Goal: Task Accomplishment & Management: Manage account settings

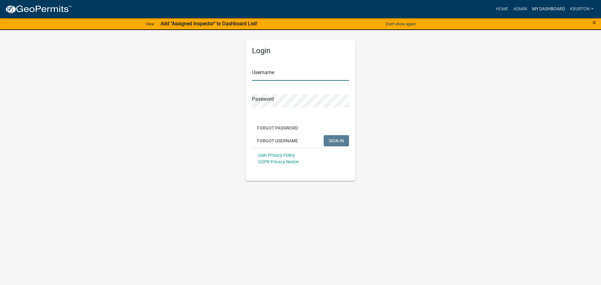
type input "kburton"
click at [550, 8] on link "My Dashboard" at bounding box center [549, 9] width 38 height 12
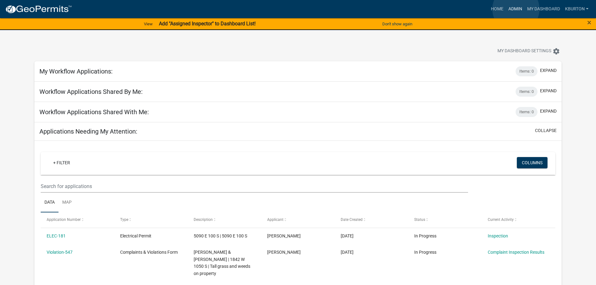
click at [516, 9] on link "Admin" at bounding box center [515, 9] width 19 height 12
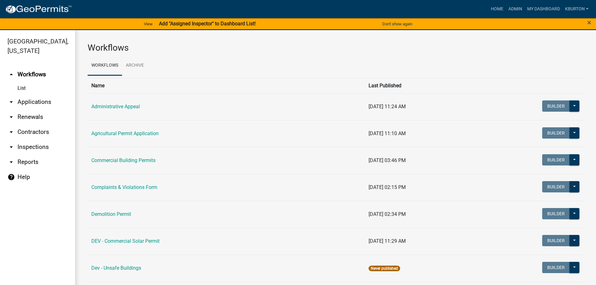
click at [46, 140] on link "arrow_drop_down Inspections" at bounding box center [37, 147] width 75 height 15
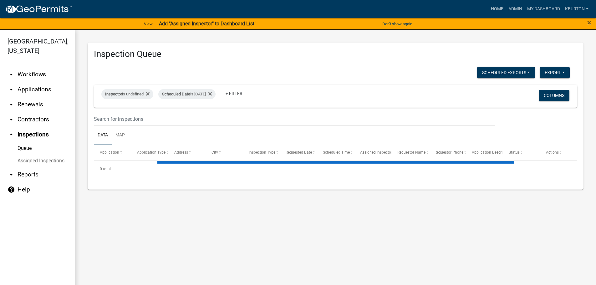
select select "1: 25"
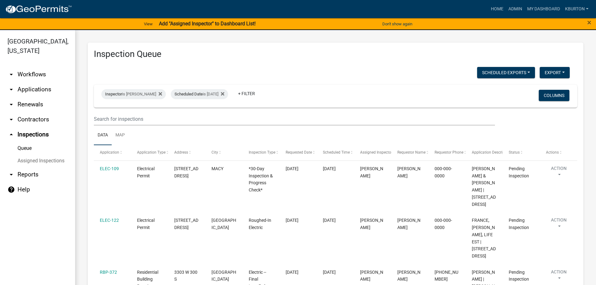
click at [55, 155] on link "Assigned Inspections" at bounding box center [37, 161] width 75 height 13
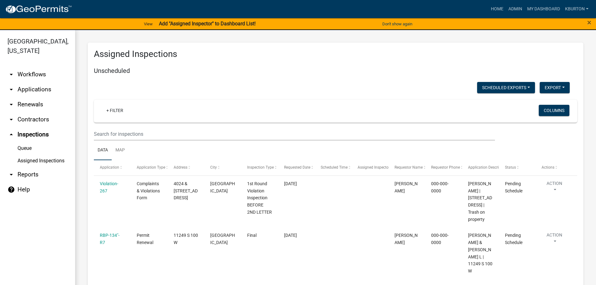
click at [25, 142] on link "Queue" at bounding box center [37, 148] width 75 height 13
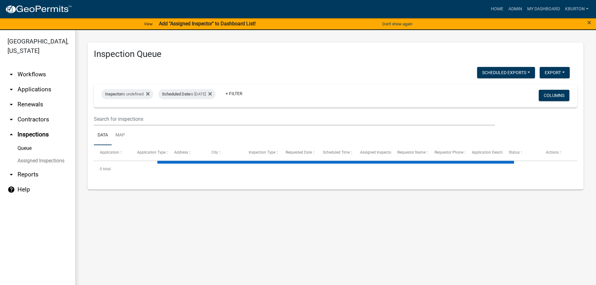
select select "1: 25"
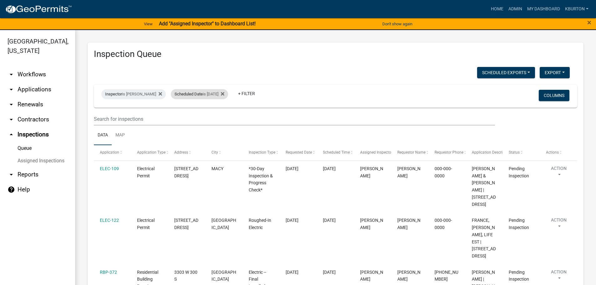
click at [199, 95] on div "Scheduled Date is [DATE]" at bounding box center [199, 94] width 57 height 10
click at [219, 117] on input "[DATE]" at bounding box center [201, 117] width 44 height 13
type input "2025-08-13"
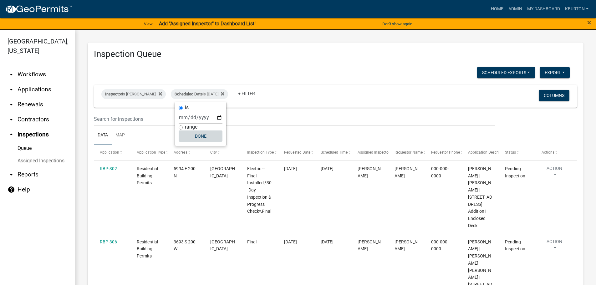
click at [205, 136] on button "Done" at bounding box center [201, 136] width 44 height 11
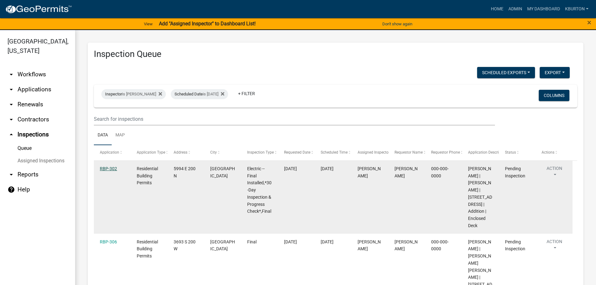
click at [112, 169] on link "RBP-302" at bounding box center [108, 168] width 17 height 5
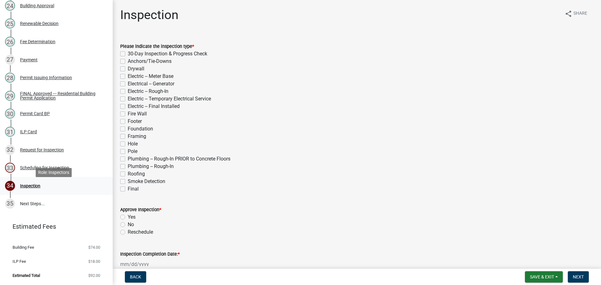
scroll to position [520, 0]
click at [64, 167] on div "Scheduling for Inspection" at bounding box center [44, 168] width 49 height 4
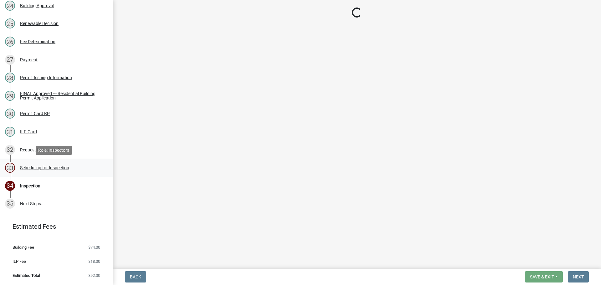
select select "25b75ae6-03c7-4280-9b34-fcf63005d5e5"
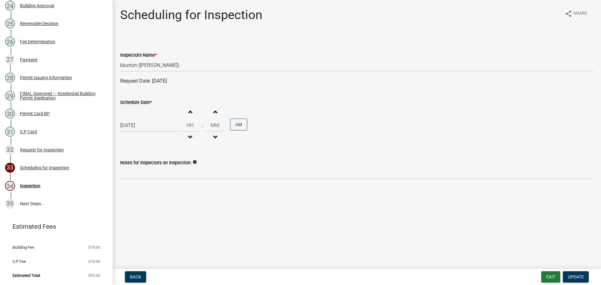
click at [138, 103] on label "Schedule Date *" at bounding box center [136, 102] width 32 height 4
click at [138, 119] on input "[DATE]" at bounding box center [148, 125] width 57 height 13
select select "8"
select select "2025"
click at [157, 190] on div "21" at bounding box center [157, 189] width 10 height 10
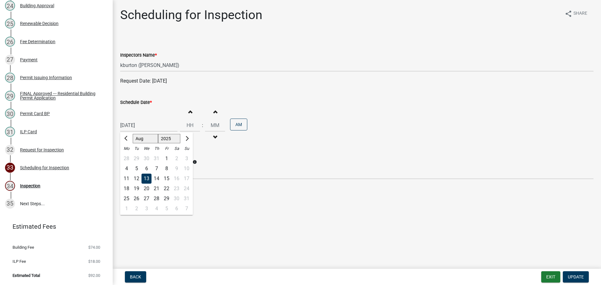
type input "08/21/2025"
click at [572, 278] on span "Update" at bounding box center [576, 277] width 16 height 5
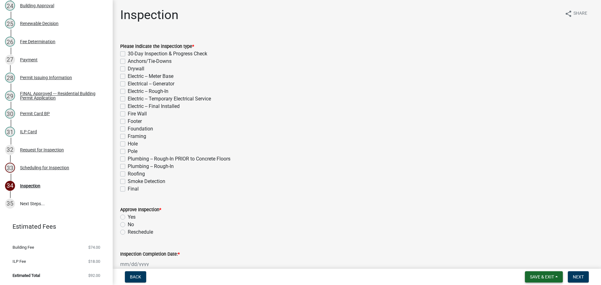
click at [553, 277] on span "Save & Exit" at bounding box center [542, 277] width 24 height 5
click at [543, 266] on button "Save & Exit" at bounding box center [538, 260] width 50 height 15
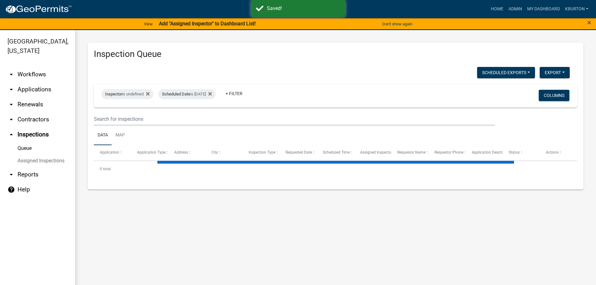
select select "1: 25"
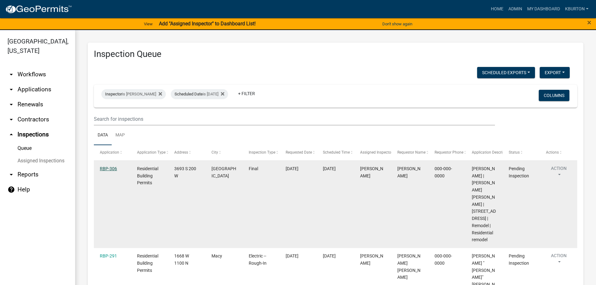
click at [111, 168] on link "RBP-306" at bounding box center [108, 168] width 17 height 5
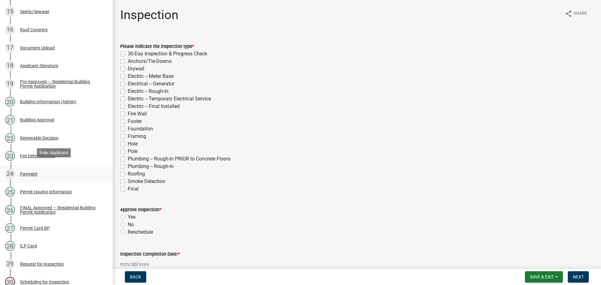
scroll to position [466, 0]
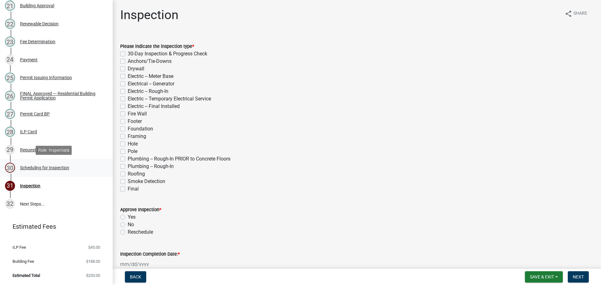
click at [61, 168] on div "Scheduling for Inspection" at bounding box center [44, 168] width 49 height 4
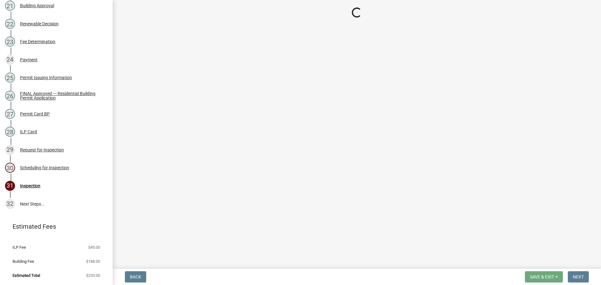
select select "25b75ae6-03c7-4280-9b34-fcf63005d5e5"
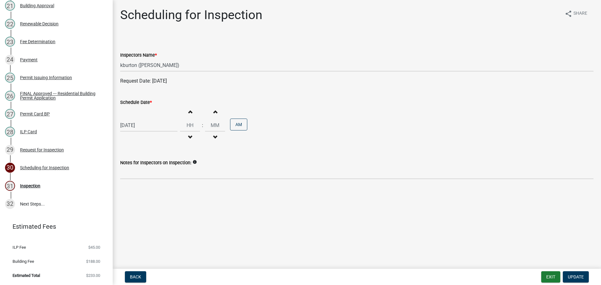
click at [144, 102] on label "Schedule Date *" at bounding box center [136, 102] width 32 height 4
click at [144, 119] on input "[DATE]" at bounding box center [148, 125] width 57 height 13
select select "8"
select select "2025"
click at [137, 188] on div "19" at bounding box center [136, 189] width 10 height 10
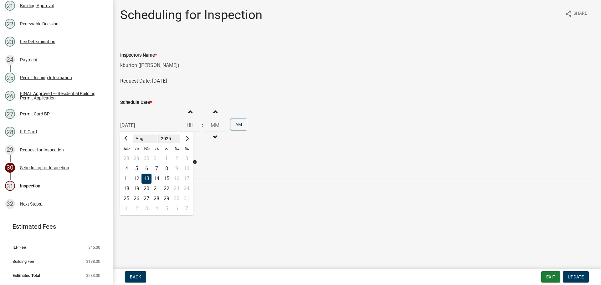
type input "08/19/2025"
click at [574, 274] on button "Update" at bounding box center [576, 276] width 26 height 11
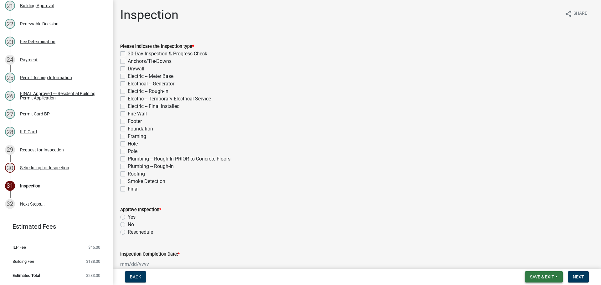
click at [545, 275] on span "Save & Exit" at bounding box center [542, 277] width 24 height 5
click at [539, 263] on button "Save & Exit" at bounding box center [538, 260] width 50 height 15
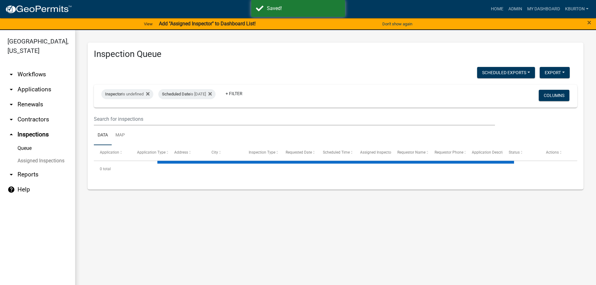
select select "1: 25"
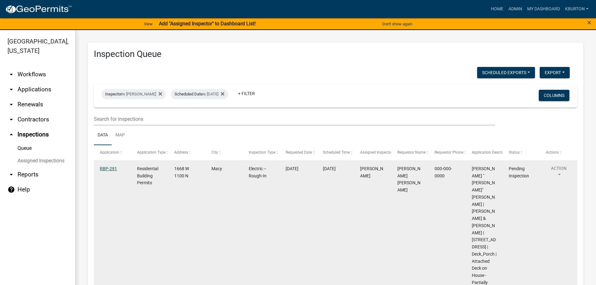
click at [108, 169] on link "RBP-291" at bounding box center [108, 168] width 17 height 5
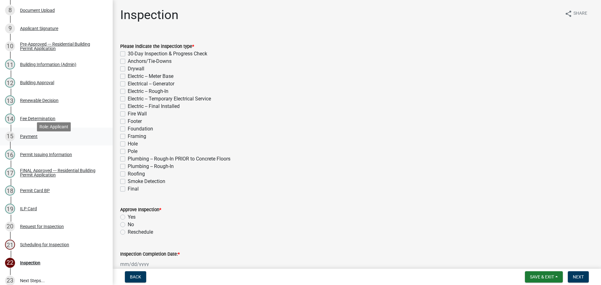
scroll to position [304, 0]
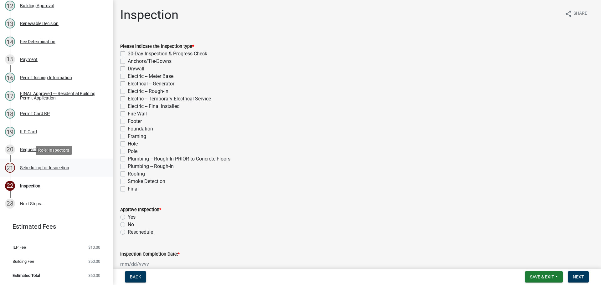
click at [61, 169] on div "Scheduling for Inspection" at bounding box center [44, 168] width 49 height 4
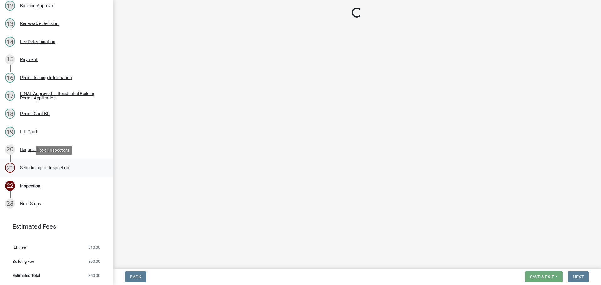
select select "25b75ae6-03c7-4280-9b34-fcf63005d5e5"
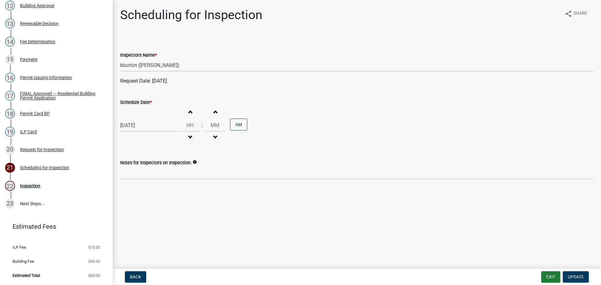
click at [142, 102] on label "Schedule Date *" at bounding box center [136, 102] width 32 height 4
click at [142, 119] on input "[DATE]" at bounding box center [148, 125] width 57 height 13
select select "8"
select select "2025"
click at [158, 210] on div "4" at bounding box center [157, 209] width 10 height 10
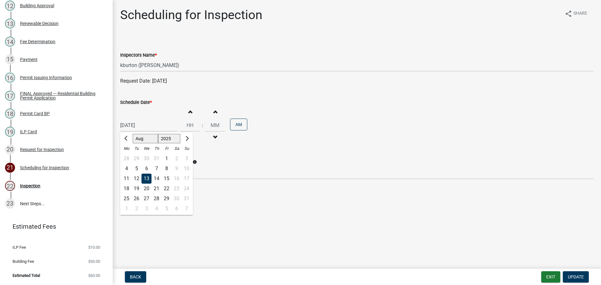
type input "[DATE]"
click at [577, 276] on span "Update" at bounding box center [576, 277] width 16 height 5
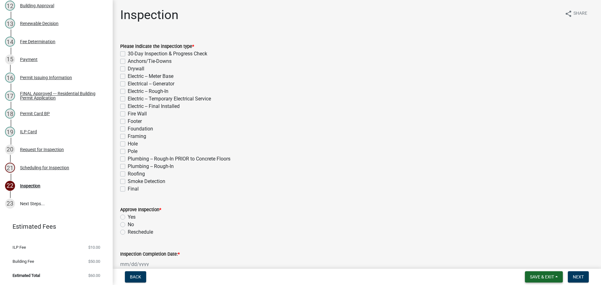
click at [554, 275] on button "Save & Exit" at bounding box center [544, 276] width 38 height 11
click at [548, 265] on button "Save & Exit" at bounding box center [538, 260] width 50 height 15
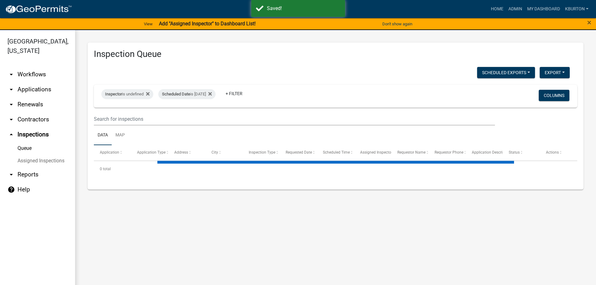
select select "1: 25"
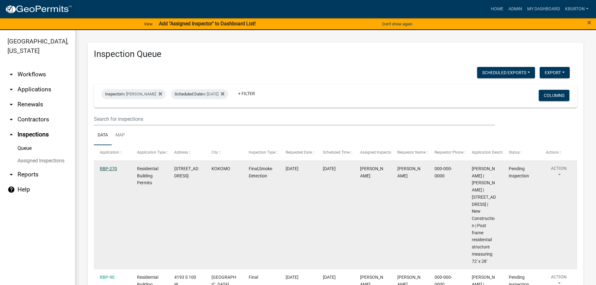
click at [112, 169] on link "RBP-270" at bounding box center [108, 168] width 17 height 5
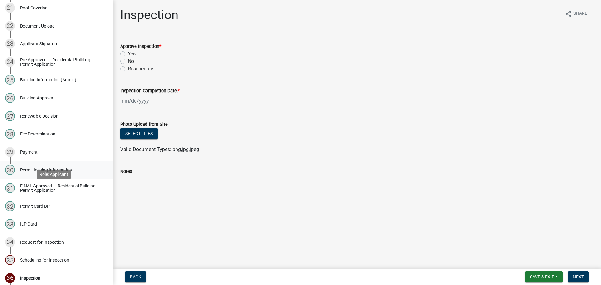
scroll to position [556, 0]
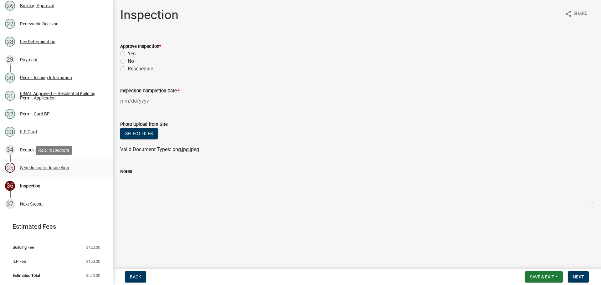
click at [46, 167] on div "Scheduling for Inspection" at bounding box center [44, 168] width 49 height 4
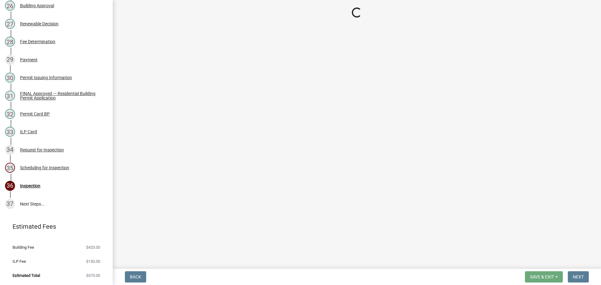
select select "25b75ae6-03c7-4280-9b34-fcf63005d5e5"
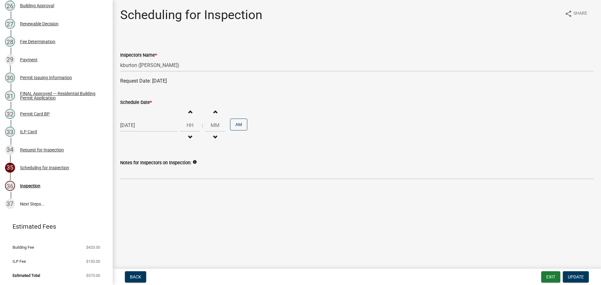
click at [141, 101] on label "Schedule Date *" at bounding box center [136, 102] width 32 height 4
click at [141, 119] on input "[DATE]" at bounding box center [148, 125] width 57 height 13
select select "8"
select select "2025"
click at [137, 208] on div "2" at bounding box center [136, 209] width 10 height 10
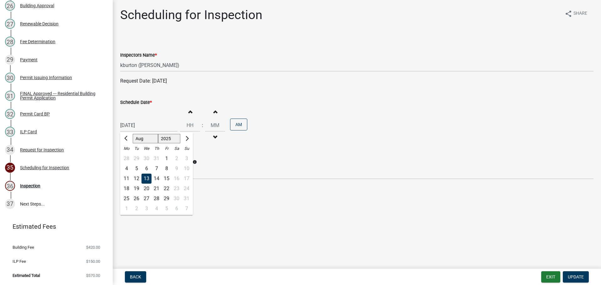
type input "09/02/2025"
click at [577, 275] on span "Update" at bounding box center [576, 277] width 16 height 5
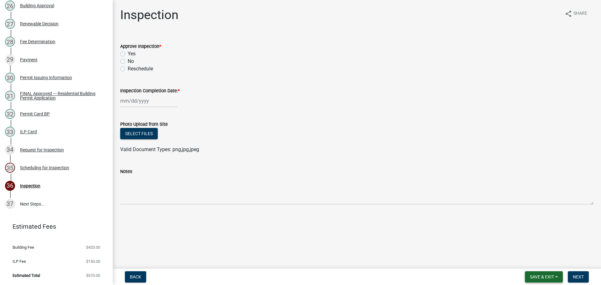
click at [543, 277] on span "Save & Exit" at bounding box center [542, 277] width 24 height 5
click at [541, 264] on button "Save & Exit" at bounding box center [538, 260] width 50 height 15
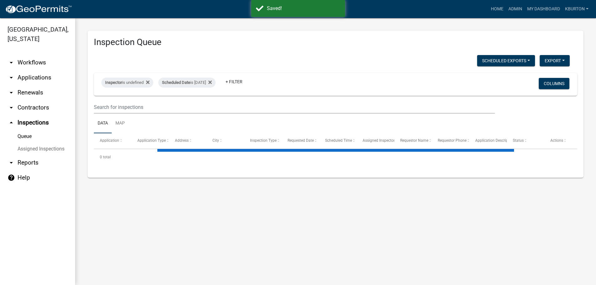
select select "1: 25"
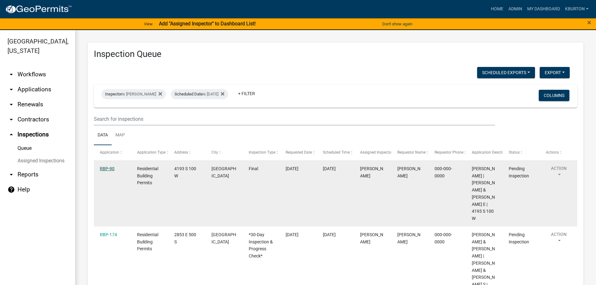
click at [105, 169] on link "RBP-90" at bounding box center [107, 168] width 15 height 5
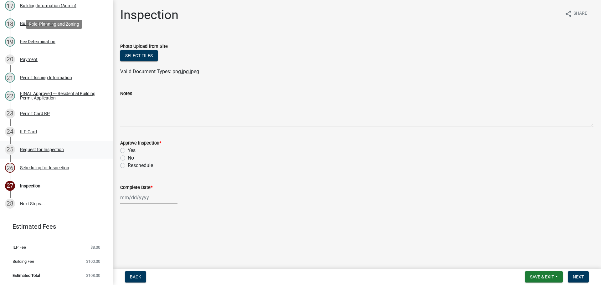
scroll to position [394, 0]
click at [63, 168] on div "Scheduling for Inspection" at bounding box center [44, 168] width 49 height 4
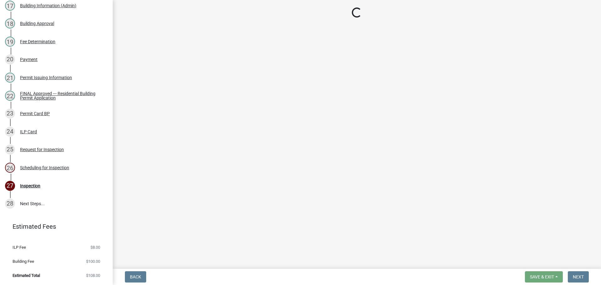
select select "25b75ae6-03c7-4280-9b34-fcf63005d5e5"
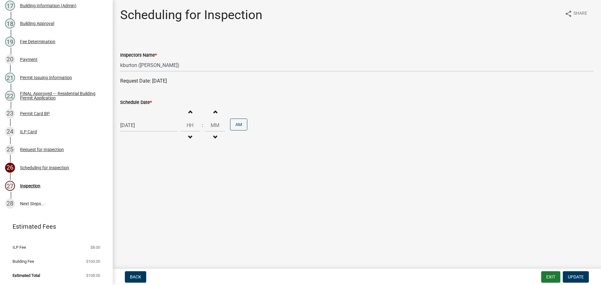
click at [134, 101] on label "Schedule Date *" at bounding box center [136, 102] width 32 height 4
click at [134, 119] on input "[DATE]" at bounding box center [148, 125] width 57 height 13
select select "8"
select select "2025"
click at [147, 199] on div "27" at bounding box center [147, 199] width 10 height 10
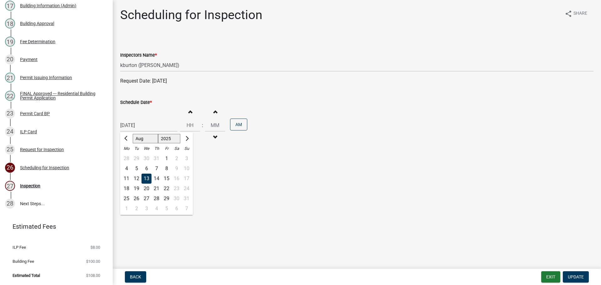
type input "08/27/2025"
click at [576, 275] on span "Update" at bounding box center [576, 277] width 16 height 5
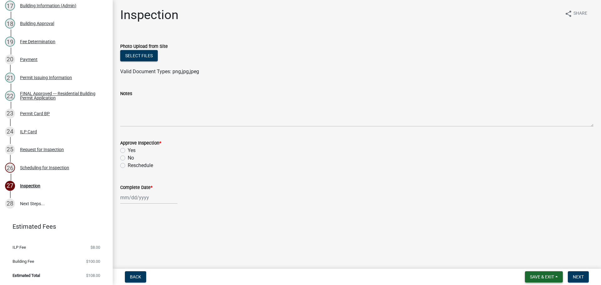
click at [548, 273] on button "Save & Exit" at bounding box center [544, 276] width 38 height 11
click at [543, 265] on button "Save & Exit" at bounding box center [538, 260] width 50 height 15
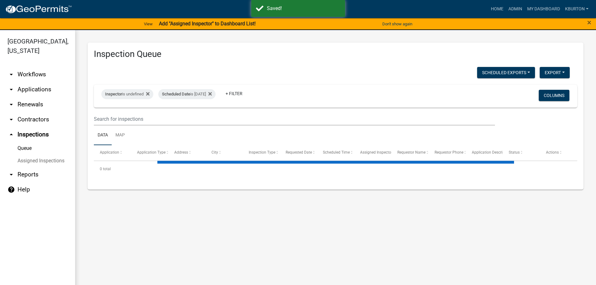
select select "1: 25"
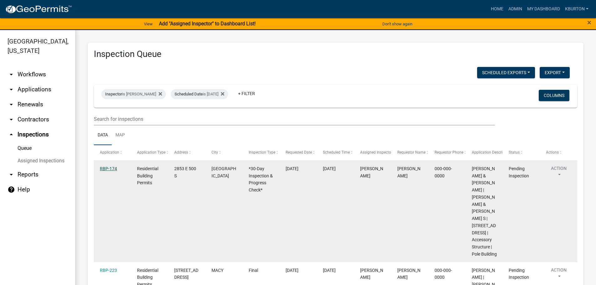
click at [110, 169] on link "RBP-174" at bounding box center [108, 168] width 17 height 5
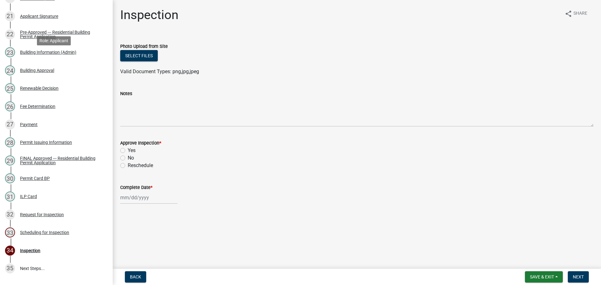
scroll to position [470, 0]
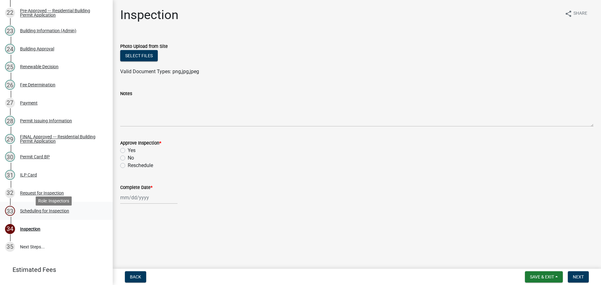
click at [67, 213] on div "Scheduling for Inspection" at bounding box center [44, 211] width 49 height 4
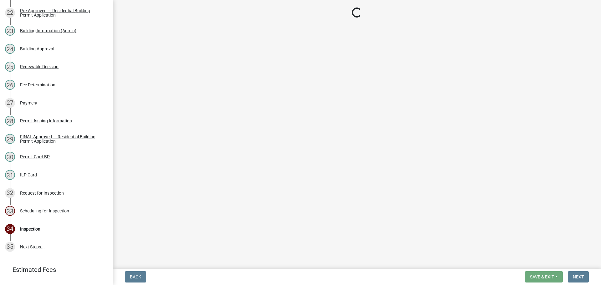
select select "25b75ae6-03c7-4280-9b34-fcf63005d5e5"
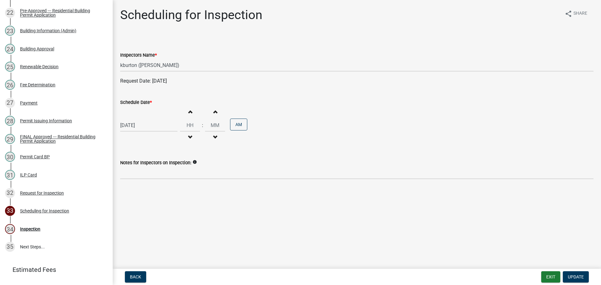
click at [136, 101] on label "Schedule Date *" at bounding box center [136, 102] width 32 height 4
click at [136, 119] on input "[DATE]" at bounding box center [148, 125] width 57 height 13
select select "8"
select select "2025"
click at [157, 208] on div "4" at bounding box center [157, 209] width 10 height 10
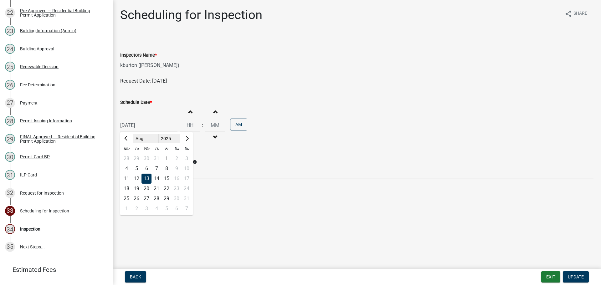
type input "[DATE]"
click at [581, 275] on span "Update" at bounding box center [576, 277] width 16 height 5
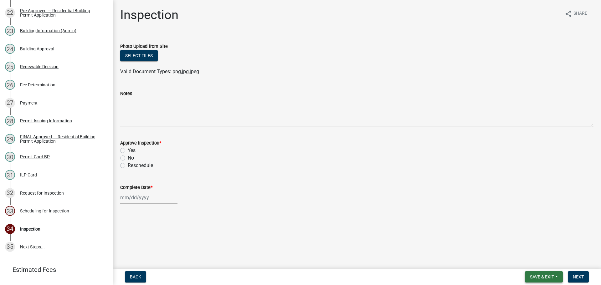
click at [548, 275] on span "Save & Exit" at bounding box center [542, 277] width 24 height 5
click at [543, 266] on button "Save & Exit" at bounding box center [538, 260] width 50 height 15
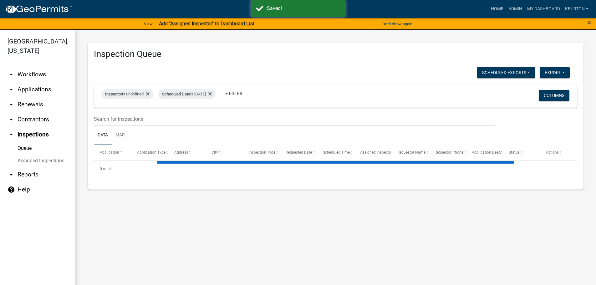
select select "1: 25"
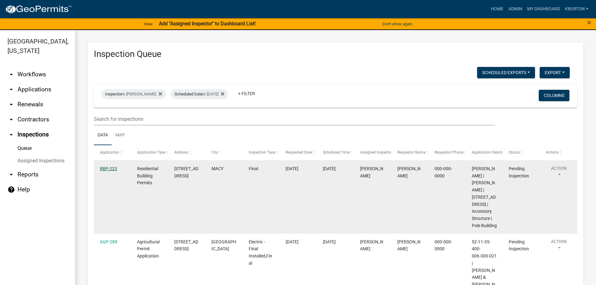
click at [108, 168] on link "RBP-223" at bounding box center [108, 168] width 17 height 5
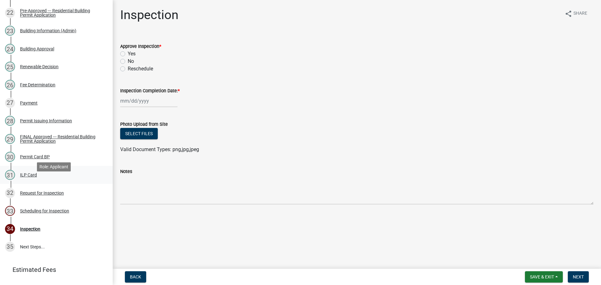
scroll to position [520, 0]
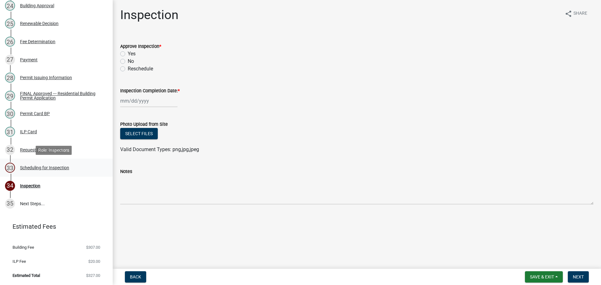
click at [58, 168] on div "Scheduling for Inspection" at bounding box center [44, 168] width 49 height 4
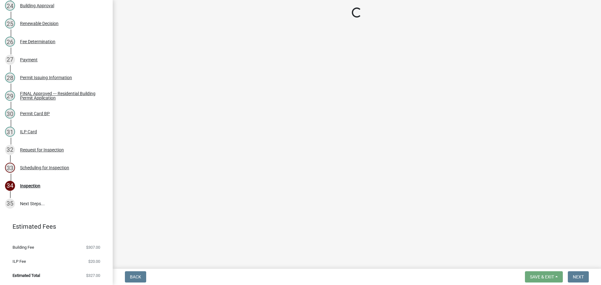
select select "25b75ae6-03c7-4280-9b34-fcf63005d5e5"
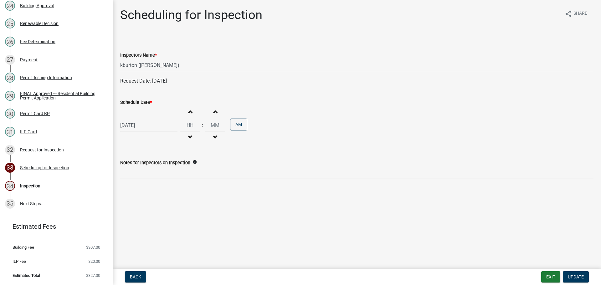
click at [135, 103] on label "Schedule Date *" at bounding box center [136, 102] width 32 height 4
click at [135, 119] on input "[DATE]" at bounding box center [148, 125] width 57 height 13
select select "8"
select select "2025"
click at [157, 188] on div "21" at bounding box center [157, 189] width 10 height 10
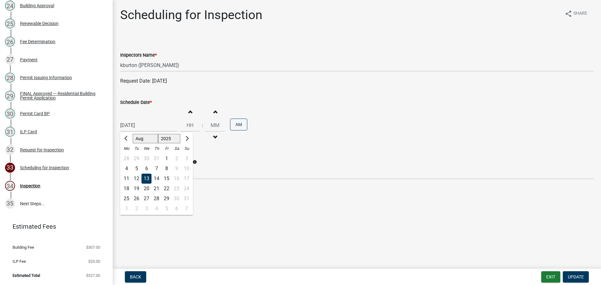
type input "08/21/2025"
drag, startPoint x: 579, startPoint y: 278, endPoint x: 579, endPoint y: 273, distance: 5.3
click at [579, 278] on span "Update" at bounding box center [576, 277] width 16 height 5
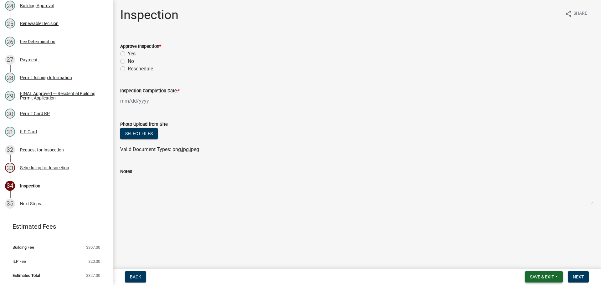
click at [541, 278] on span "Save & Exit" at bounding box center [542, 277] width 24 height 5
click at [537, 264] on button "Save & Exit" at bounding box center [538, 260] width 50 height 15
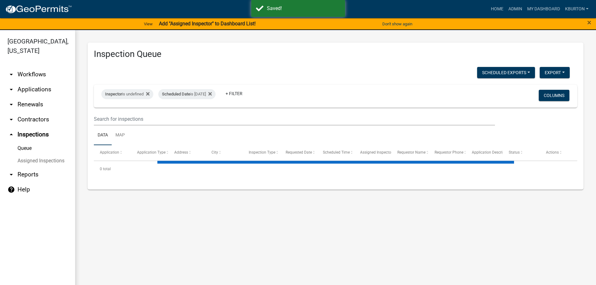
select select "1: 25"
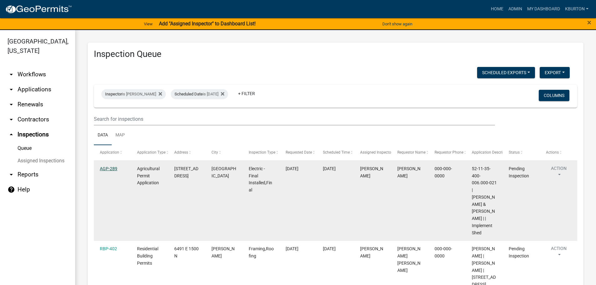
click at [116, 169] on link "AGP-289" at bounding box center [109, 168] width 18 height 5
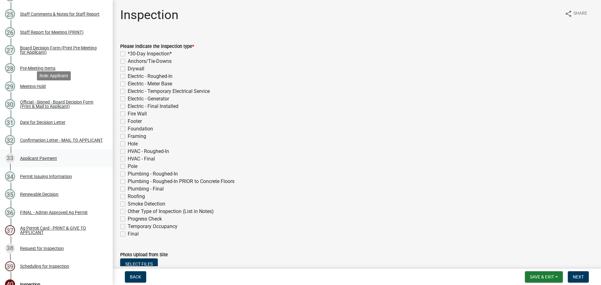
scroll to position [595, 0]
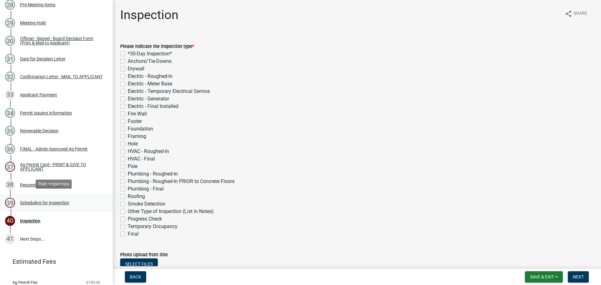
click at [61, 202] on div "Scheduling for Inspection" at bounding box center [44, 203] width 49 height 4
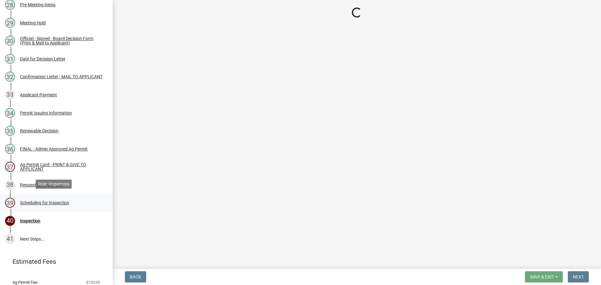
select select "25b75ae6-03c7-4280-9b34-fcf63005d5e5"
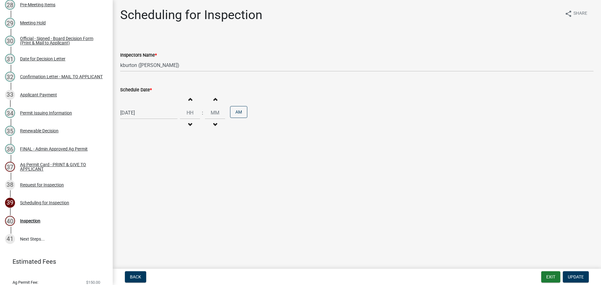
click at [140, 89] on label "Schedule Date *" at bounding box center [136, 90] width 32 height 4
click at [140, 106] on input "[DATE]" at bounding box center [148, 112] width 57 height 13
select select "8"
select select "2025"
click at [147, 187] on div "27" at bounding box center [147, 186] width 10 height 10
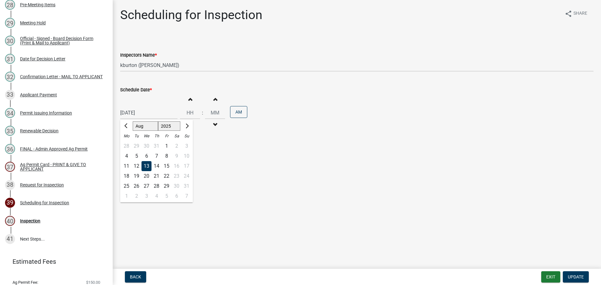
type input "08/27/2025"
click at [575, 277] on span "Update" at bounding box center [576, 277] width 16 height 5
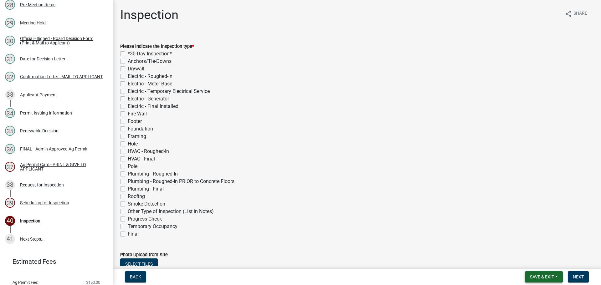
click at [549, 277] on span "Save & Exit" at bounding box center [542, 277] width 24 height 5
click at [540, 263] on button "Save & Exit" at bounding box center [538, 260] width 50 height 15
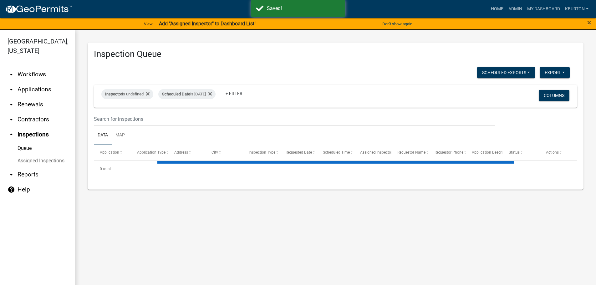
select select "1: 25"
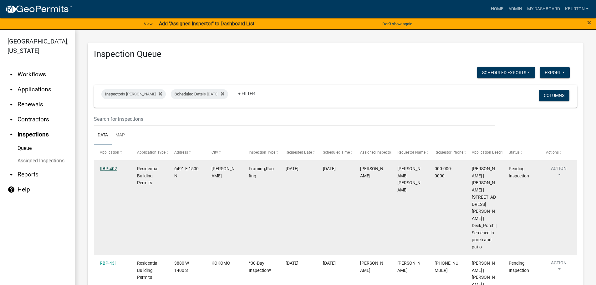
click at [116, 170] on link "RBP-402" at bounding box center [108, 168] width 17 height 5
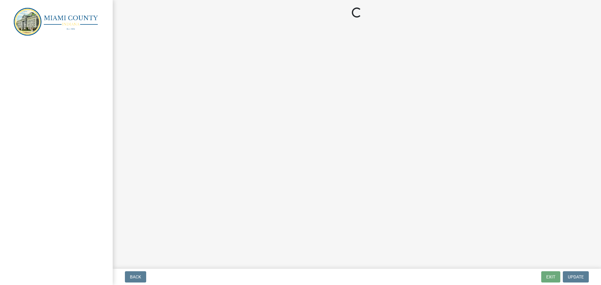
click at [112, 170] on div at bounding box center [56, 142] width 113 height 285
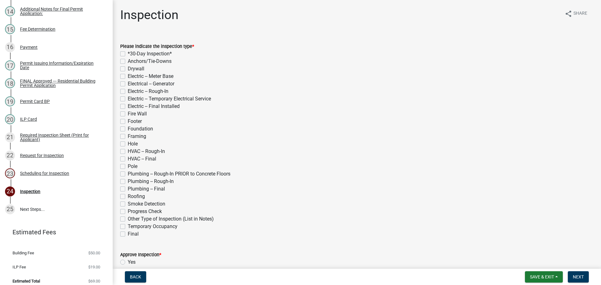
scroll to position [340, 0]
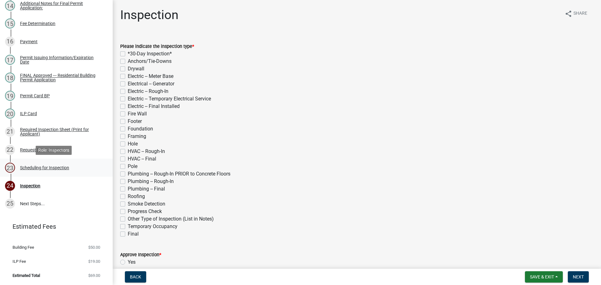
click at [59, 167] on div "Scheduling for Inspection" at bounding box center [44, 168] width 49 height 4
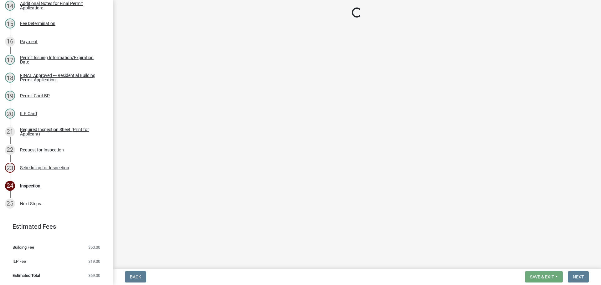
select select "25b75ae6-03c7-4280-9b34-fcf63005d5e5"
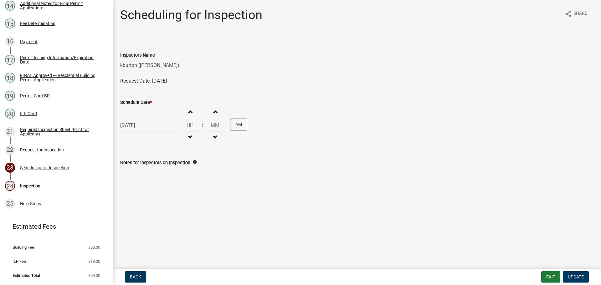
click at [134, 103] on label "Schedule Date *" at bounding box center [136, 102] width 32 height 4
click at [134, 119] on input "[DATE]" at bounding box center [148, 125] width 57 height 13
select select "8"
select select "2025"
click at [148, 189] on div "20" at bounding box center [147, 189] width 10 height 10
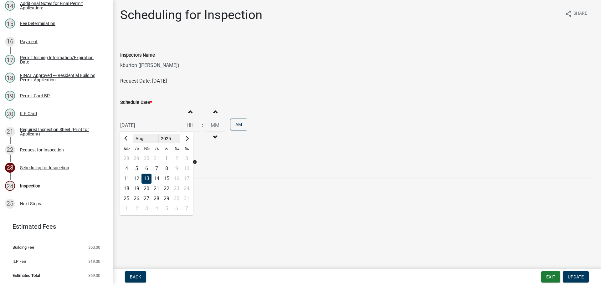
type input "[DATE]"
click at [577, 275] on span "Update" at bounding box center [576, 277] width 16 height 5
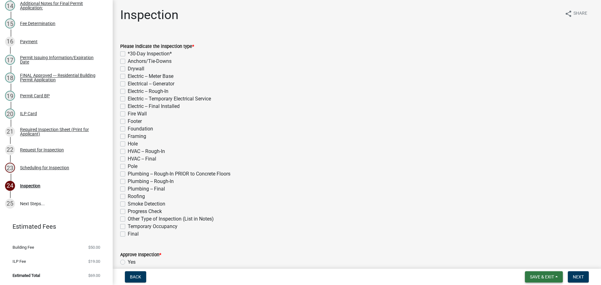
click at [550, 276] on span "Save & Exit" at bounding box center [542, 277] width 24 height 5
click at [547, 267] on button "Save & Exit" at bounding box center [538, 260] width 50 height 15
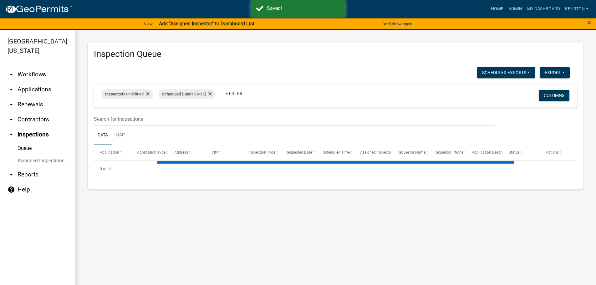
select select "1: 25"
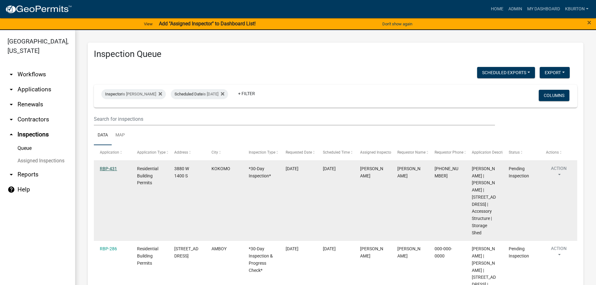
click at [113, 168] on link "RBP-431" at bounding box center [108, 168] width 17 height 5
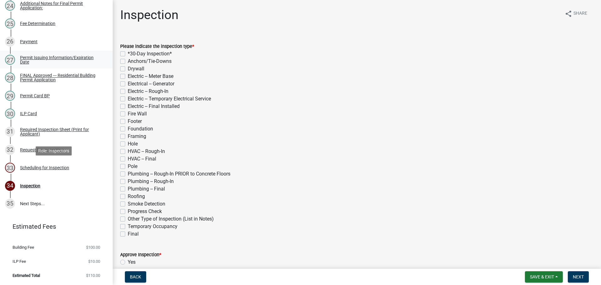
scroll to position [520, 0]
click at [54, 167] on div "Scheduling for Inspection" at bounding box center [44, 168] width 49 height 4
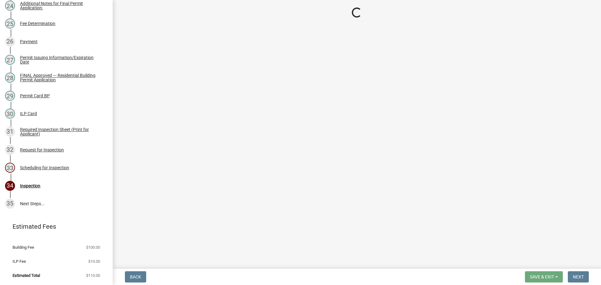
select select "25b75ae6-03c7-4280-9b34-fcf63005d5e5"
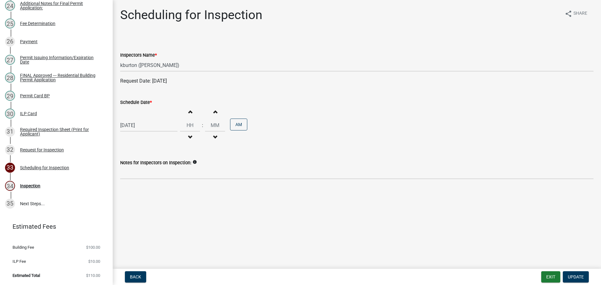
click at [136, 103] on label "Schedule Date *" at bounding box center [136, 102] width 32 height 4
click at [136, 119] on input "[DATE]" at bounding box center [148, 125] width 57 height 13
select select "8"
select select "2025"
click at [136, 197] on div "26" at bounding box center [136, 199] width 10 height 10
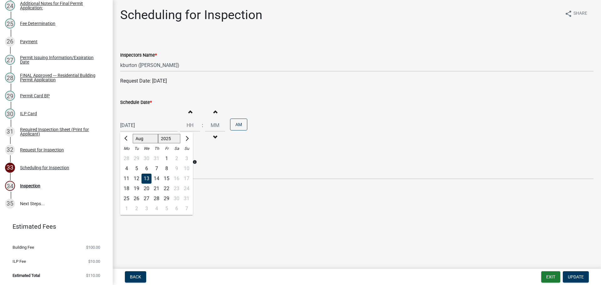
type input "08/26/2025"
click at [574, 276] on span "Update" at bounding box center [576, 277] width 16 height 5
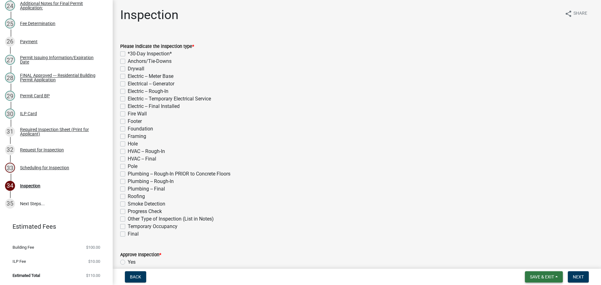
click at [552, 277] on span "Save & Exit" at bounding box center [542, 277] width 24 height 5
click at [544, 265] on button "Save & Exit" at bounding box center [538, 260] width 50 height 15
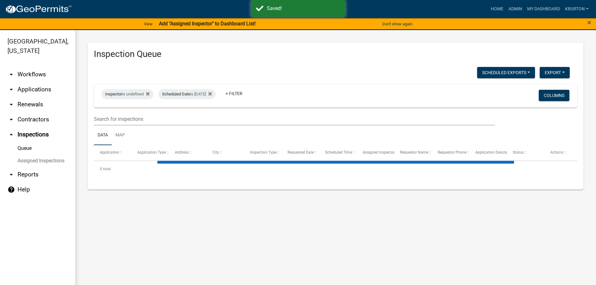
select select "1: 25"
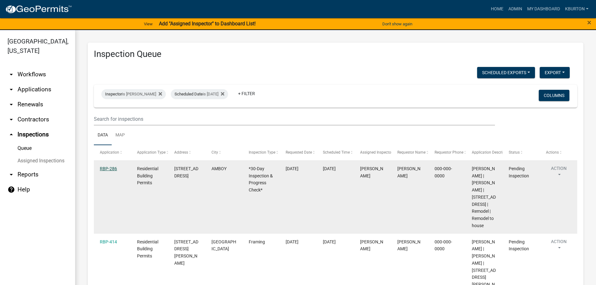
click at [108, 168] on link "RBP-286" at bounding box center [108, 168] width 17 height 5
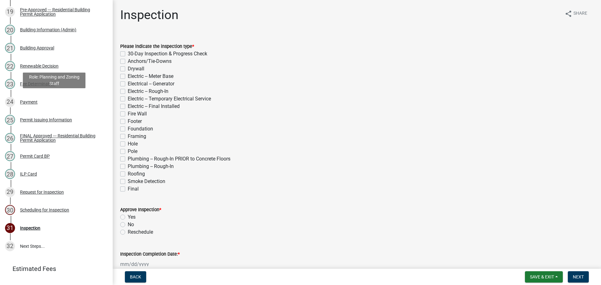
scroll to position [466, 0]
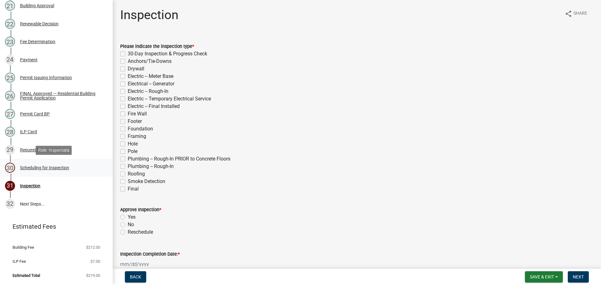
click at [44, 169] on div "Scheduling for Inspection" at bounding box center [44, 168] width 49 height 4
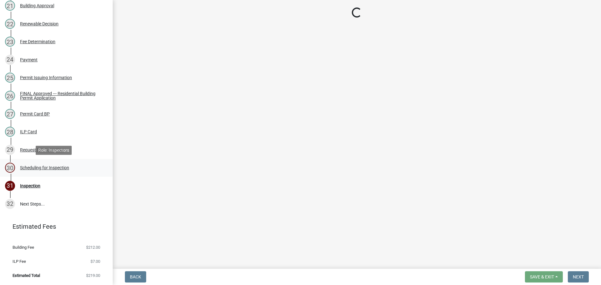
select select "25b75ae6-03c7-4280-9b34-fcf63005d5e5"
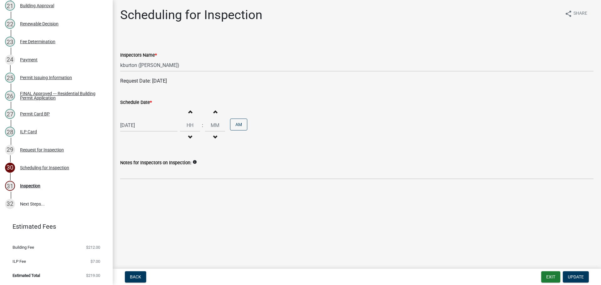
click at [136, 102] on label "Schedule Date *" at bounding box center [136, 102] width 32 height 4
click at [136, 119] on input "[DATE]" at bounding box center [148, 125] width 57 height 13
select select "8"
select select "2025"
click at [148, 209] on div "3" at bounding box center [147, 209] width 10 height 10
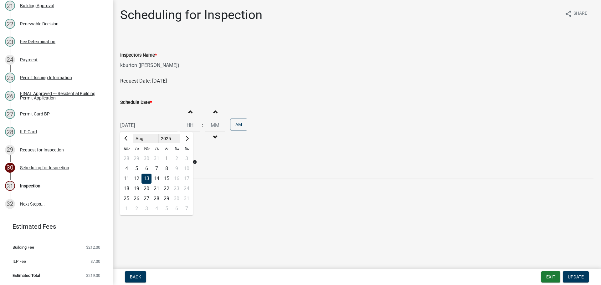
type input "09/03/2025"
click at [579, 275] on span "Update" at bounding box center [576, 277] width 16 height 5
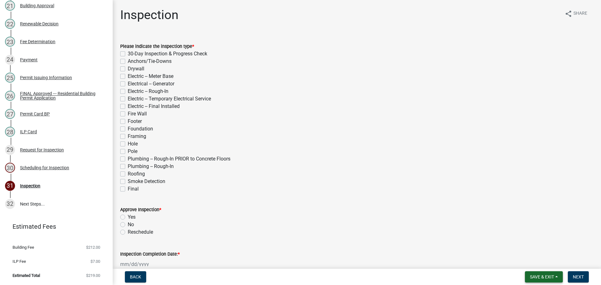
click at [553, 276] on span "Save & Exit" at bounding box center [542, 277] width 24 height 5
click at [547, 264] on button "Save & Exit" at bounding box center [538, 260] width 50 height 15
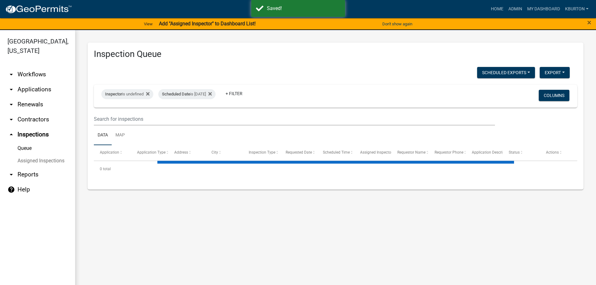
select select "1: 25"
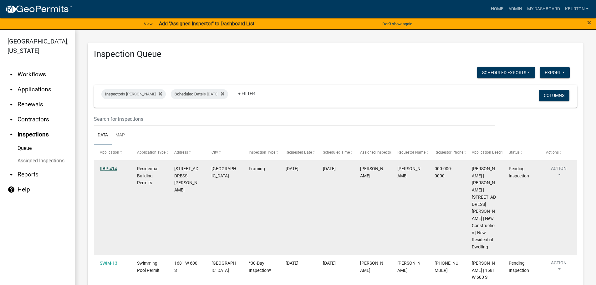
click at [113, 169] on link "RBP-414" at bounding box center [108, 168] width 17 height 5
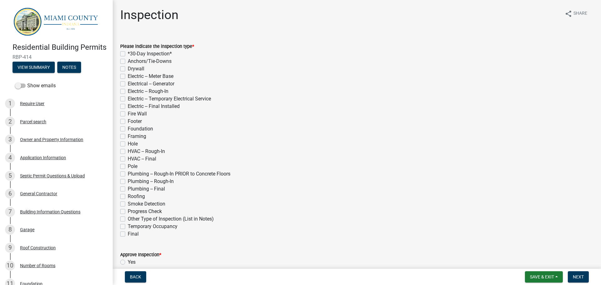
click at [128, 136] on label "Framing" at bounding box center [137, 137] width 18 height 8
click at [128, 136] on input "Framing" at bounding box center [130, 135] width 4 height 4
checkbox input "true"
checkbox input "false"
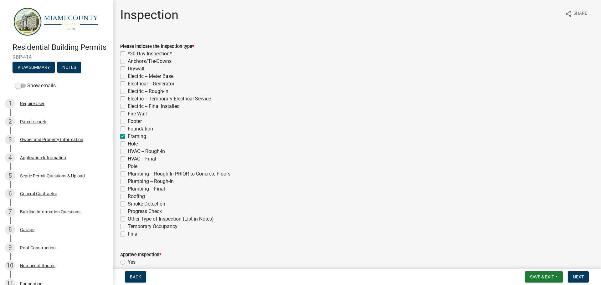
checkbox input "false"
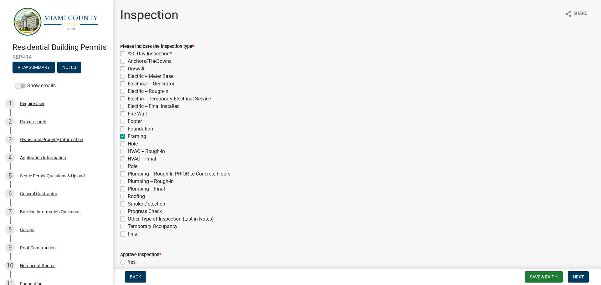
checkbox input "false"
checkbox input "true"
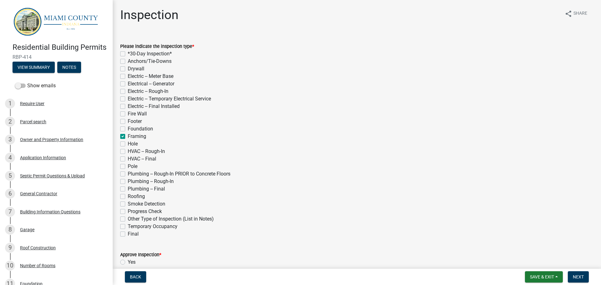
checkbox input "false"
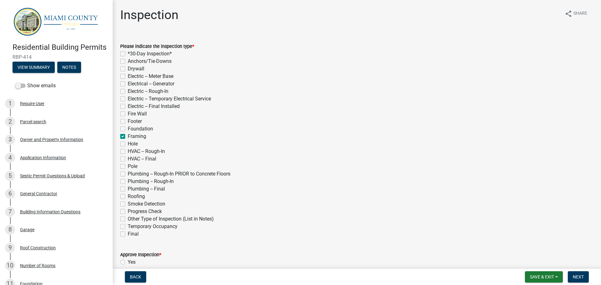
checkbox input "false"
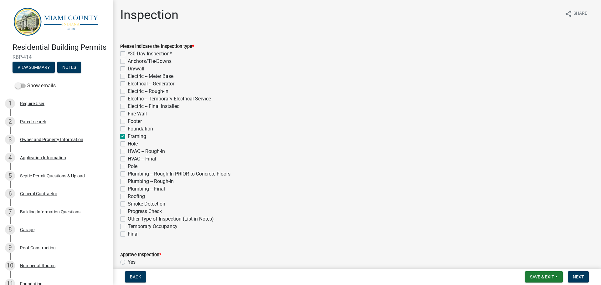
checkbox input "false"
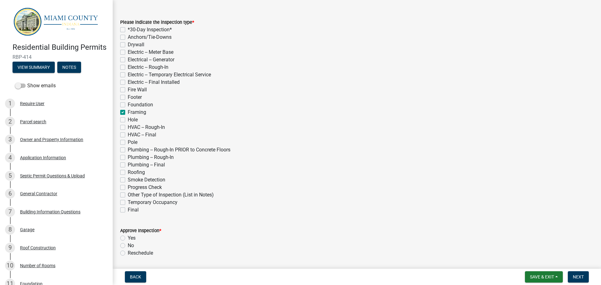
scroll to position [94, 0]
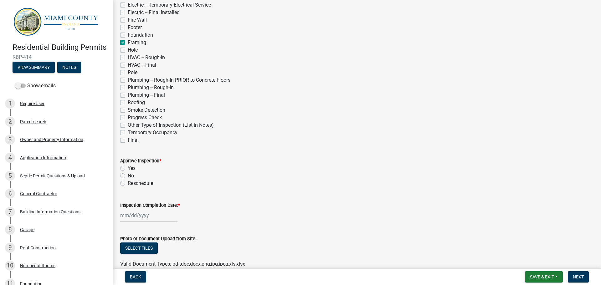
click at [128, 168] on label "Yes" at bounding box center [132, 169] width 8 height 8
click at [128, 168] on input "Yes" at bounding box center [130, 167] width 4 height 4
radio input "true"
click at [147, 206] on label "Inspection Completion Date: *" at bounding box center [149, 205] width 59 height 4
click at [147, 209] on input "Inspection Completion Date: *" at bounding box center [148, 215] width 57 height 13
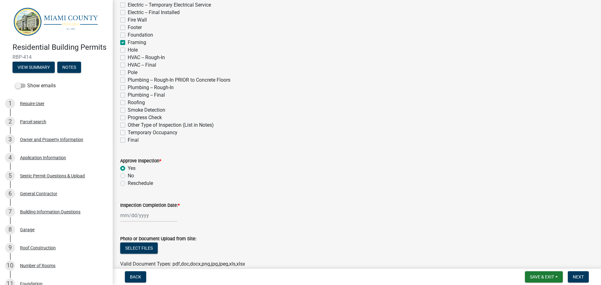
select select "8"
select select "2025"
click at [147, 172] on div "13" at bounding box center [147, 172] width 10 height 10
type input "[DATE]"
click at [579, 276] on span "Next" at bounding box center [578, 277] width 11 height 5
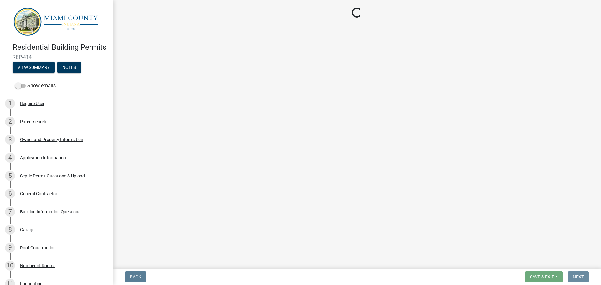
scroll to position [0, 0]
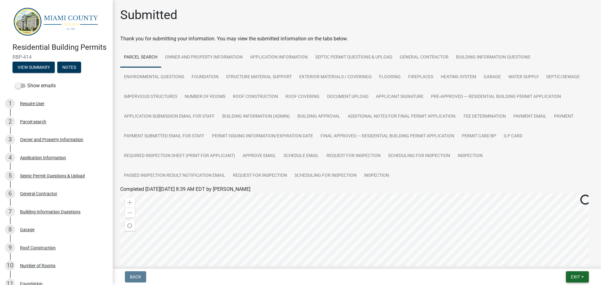
click at [575, 275] on span "Exit" at bounding box center [575, 277] width 9 height 5
click at [568, 269] on div "Save Save & Exit" at bounding box center [564, 253] width 50 height 35
click at [565, 260] on button "Save & Exit" at bounding box center [564, 260] width 50 height 15
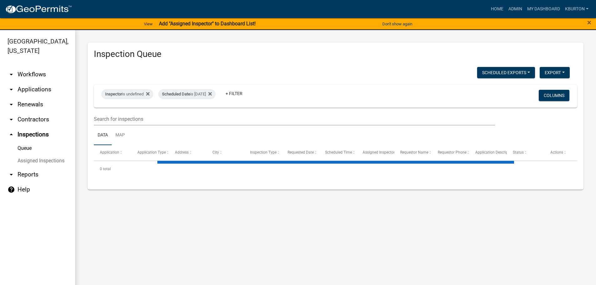
select select "1: 25"
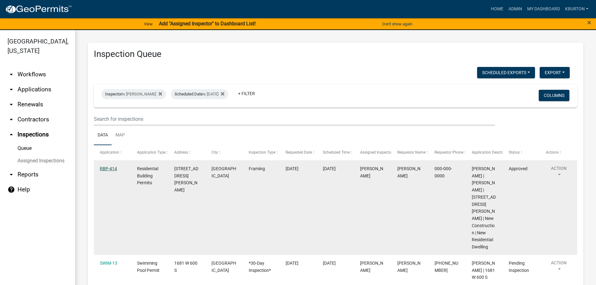
click at [113, 170] on link "RBP-414" at bounding box center [108, 168] width 17 height 5
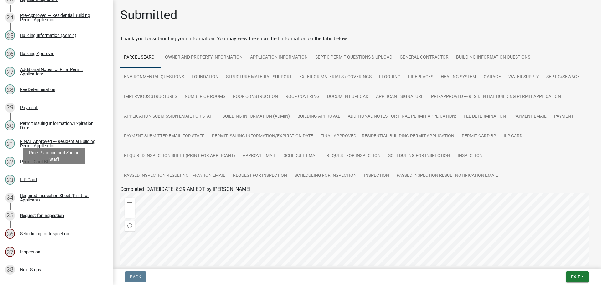
scroll to position [574, 0]
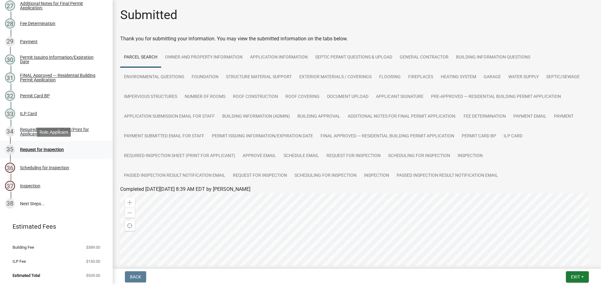
click at [56, 150] on div "Request for Inspection" at bounding box center [42, 149] width 44 height 4
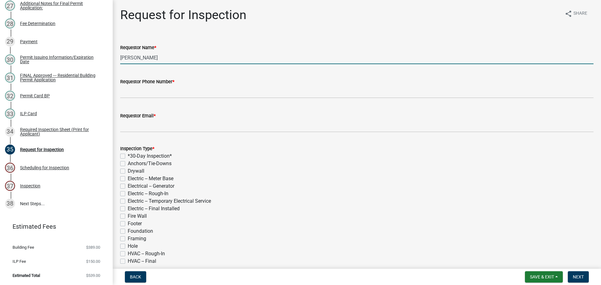
click at [171, 60] on input "[PERSON_NAME]" at bounding box center [356, 57] width 473 height 13
type input "K"
type input "eldrige"
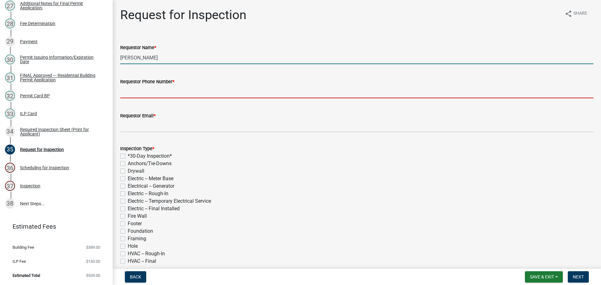
click at [135, 86] on input "Requestor Phone Number *" at bounding box center [356, 91] width 473 height 13
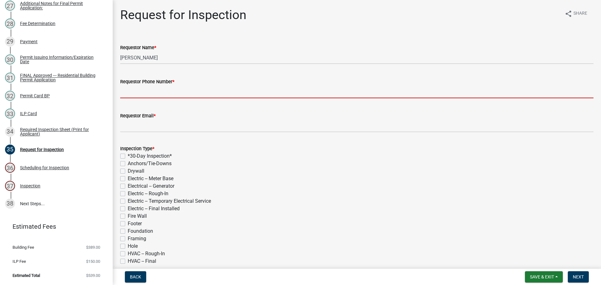
type input "000-000-0000"
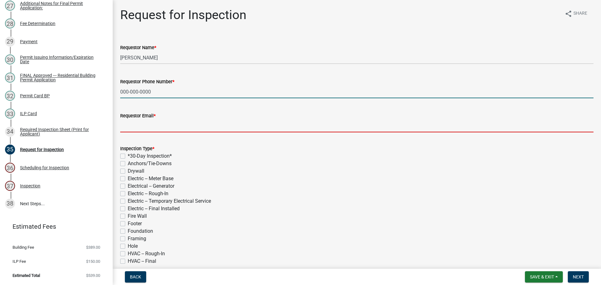
click at [158, 125] on input "Requestor Email *" at bounding box center [356, 126] width 473 height 13
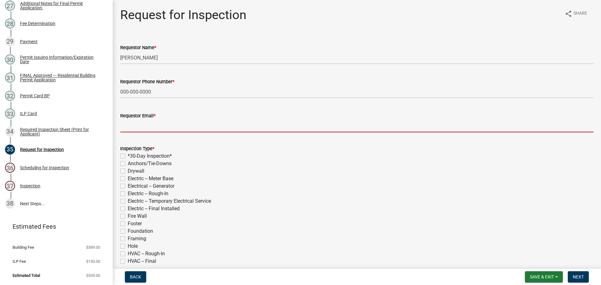
type input "[EMAIL_ADDRESS][DOMAIN_NAME]"
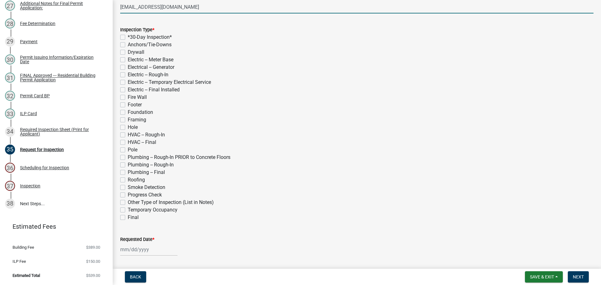
scroll to position [125, 0]
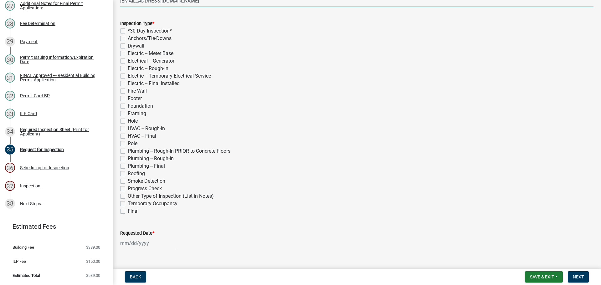
click at [128, 174] on label "Roofing" at bounding box center [136, 174] width 17 height 8
click at [128, 174] on input "Roofing" at bounding box center [130, 172] width 4 height 4
checkbox input "true"
checkbox input "false"
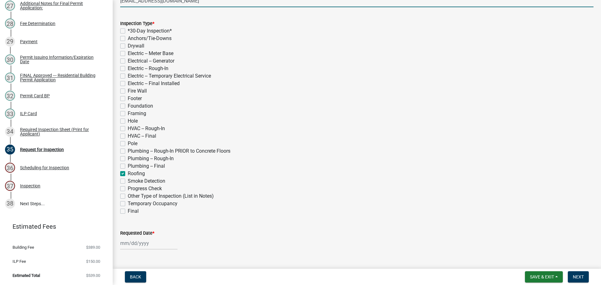
checkbox input "false"
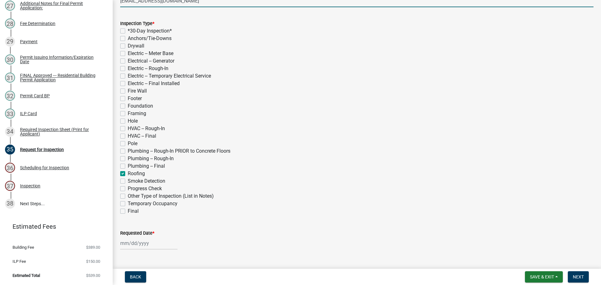
checkbox input "false"
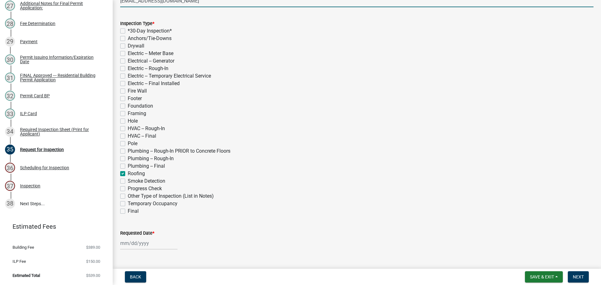
checkbox input "false"
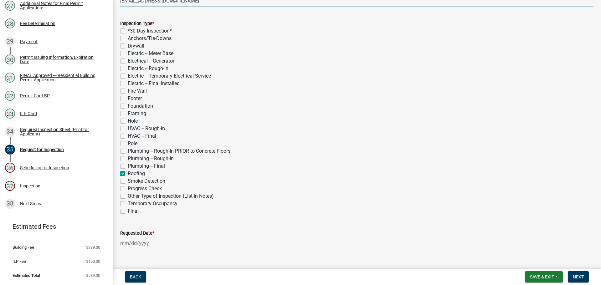
checkbox input "false"
checkbox input "true"
checkbox input "false"
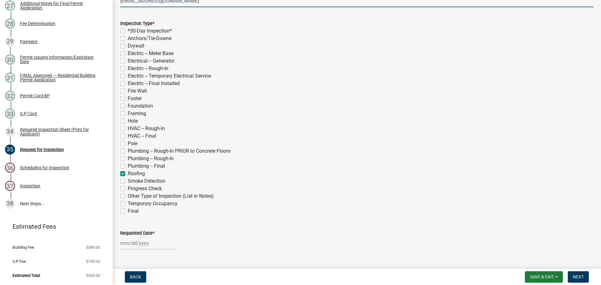
checkbox input "false"
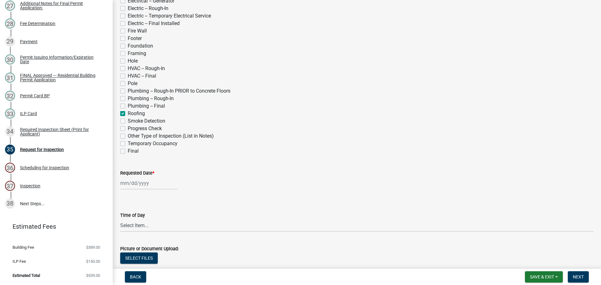
scroll to position [188, 0]
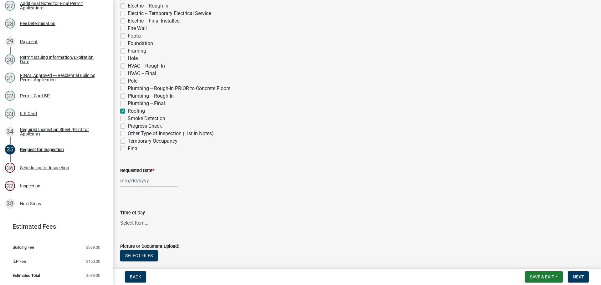
click at [135, 171] on label "Requested Date *" at bounding box center [137, 171] width 34 height 4
click at [135, 174] on input "Requested Date *" at bounding box center [148, 180] width 57 height 13
select select "8"
select select "2025"
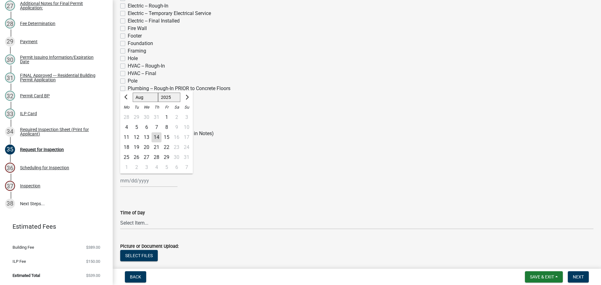
click at [149, 137] on div "13" at bounding box center [147, 137] width 10 height 10
type input "[DATE]"
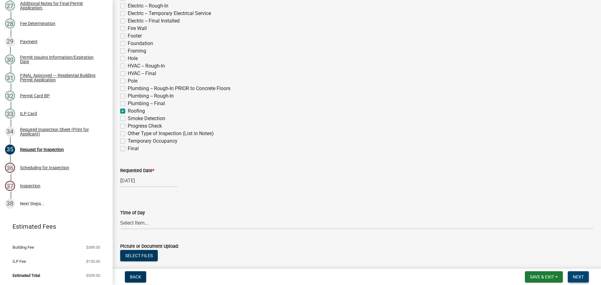
click at [580, 273] on button "Next" at bounding box center [578, 276] width 21 height 11
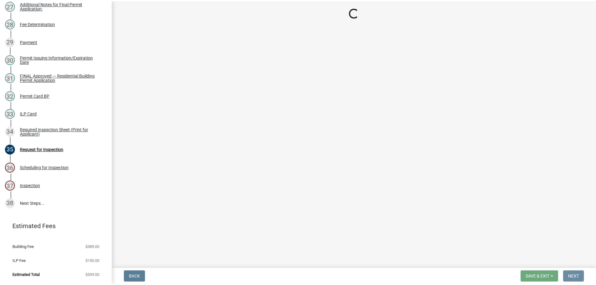
scroll to position [0, 0]
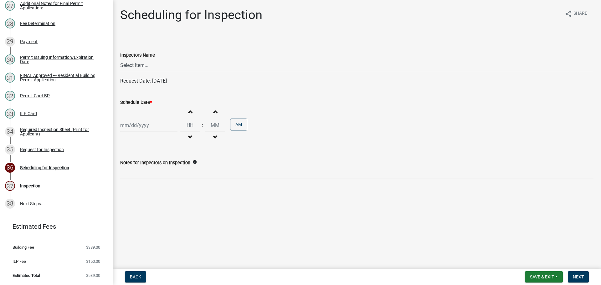
click at [135, 100] on label "Schedule Date *" at bounding box center [136, 102] width 32 height 4
click at [135, 119] on input "Schedule Date *" at bounding box center [148, 125] width 57 height 13
select select "8"
select select "2025"
click at [137, 188] on div "19" at bounding box center [136, 189] width 10 height 10
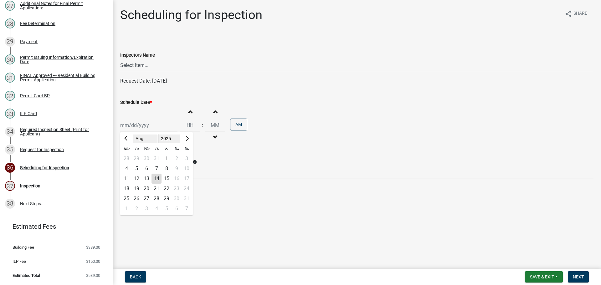
type input "08/19/2025"
click at [574, 275] on span "Next" at bounding box center [578, 277] width 11 height 5
click at [164, 63] on select "Select Item... bmthomas ([PERSON_NAME]) croser ([PERSON_NAME]) [PERSON_NAME] ([…" at bounding box center [356, 65] width 473 height 13
select select "25b75ae6-03c7-4280-9b34-fcf63005d5e5"
click at [120, 59] on select "Select Item... bmthomas ([PERSON_NAME]) croser ([PERSON_NAME]) [PERSON_NAME] ([…" at bounding box center [356, 65] width 473 height 13
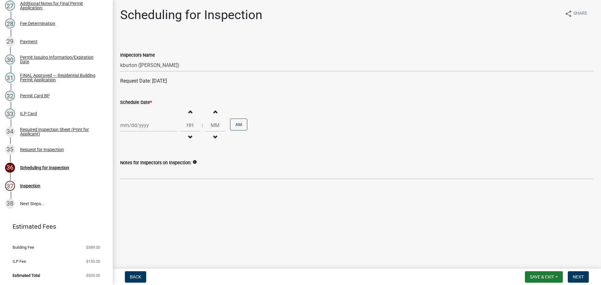
click at [129, 99] on div "Schedule Date *" at bounding box center [356, 103] width 473 height 8
click at [134, 101] on label "Schedule Date *" at bounding box center [136, 102] width 32 height 4
click at [134, 119] on input "Schedule Date *" at bounding box center [148, 125] width 57 height 13
select select "8"
select select "2025"
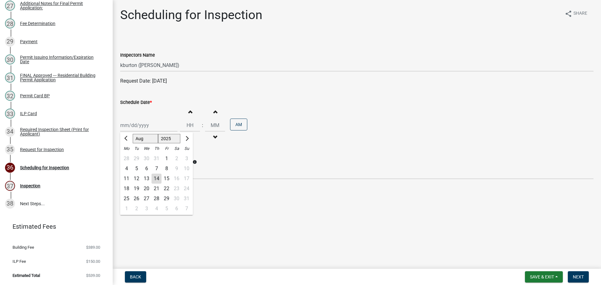
click at [137, 188] on div "19" at bounding box center [136, 189] width 10 height 10
type input "08/19/2025"
click at [576, 274] on button "Next" at bounding box center [578, 276] width 21 height 11
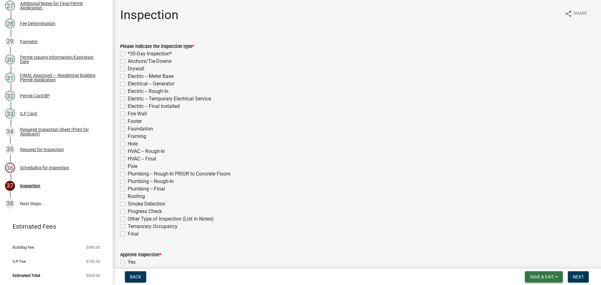
click at [551, 276] on span "Save & Exit" at bounding box center [542, 277] width 24 height 5
click at [541, 263] on button "Save & Exit" at bounding box center [538, 260] width 50 height 15
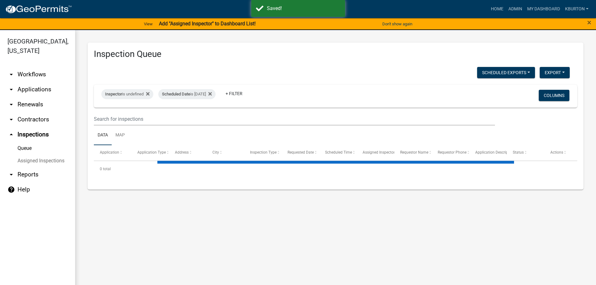
select select "1: 25"
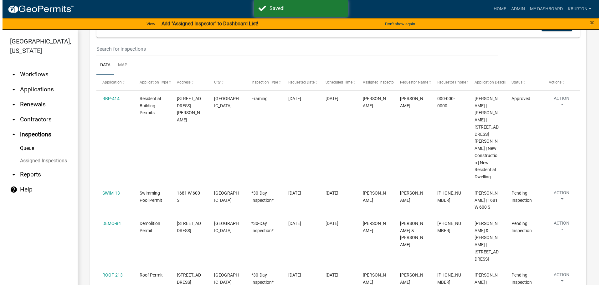
scroll to position [94, 0]
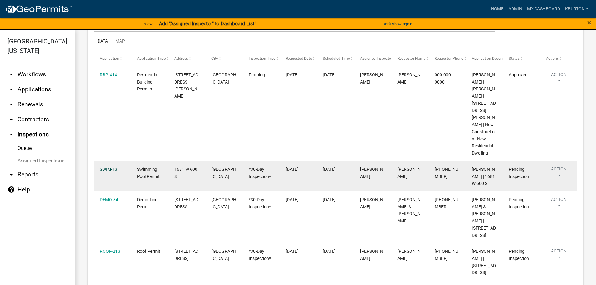
click at [116, 170] on link "SWIM-13" at bounding box center [109, 169] width 18 height 5
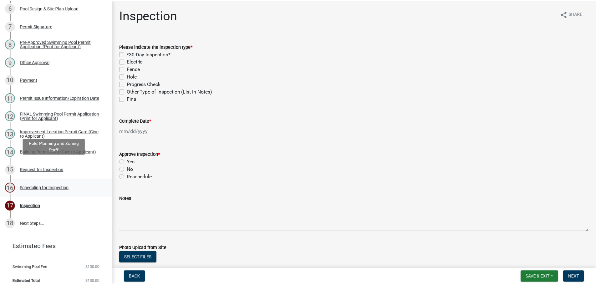
scroll to position [191, 0]
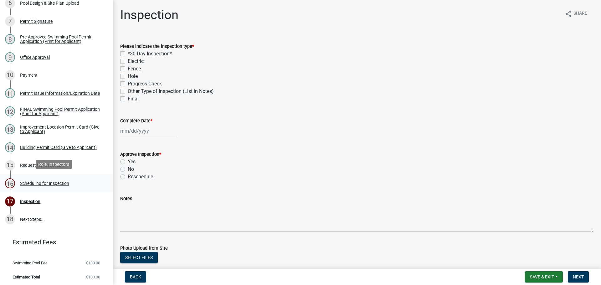
click at [63, 182] on div "Scheduling for Inspection" at bounding box center [44, 183] width 49 height 4
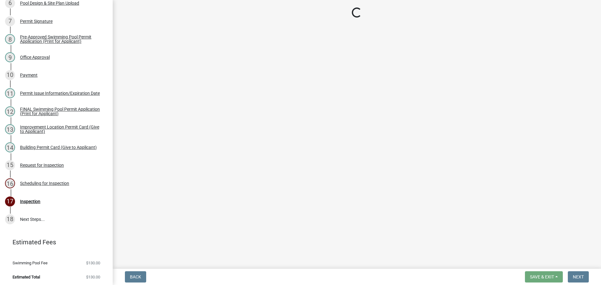
select select "25b75ae6-03c7-4280-9b34-fcf63005d5e5"
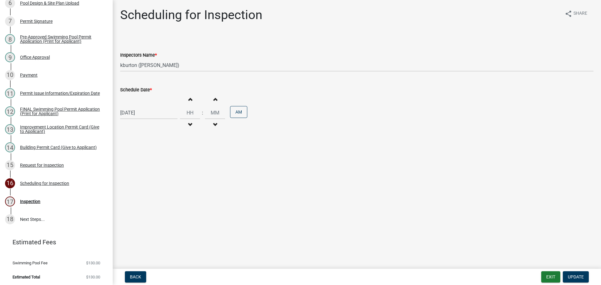
click at [137, 89] on label "Schedule Date *" at bounding box center [136, 90] width 32 height 4
click at [137, 106] on input "[DATE]" at bounding box center [148, 112] width 57 height 13
select select "8"
select select "2025"
click at [146, 178] on div "20" at bounding box center [147, 176] width 10 height 10
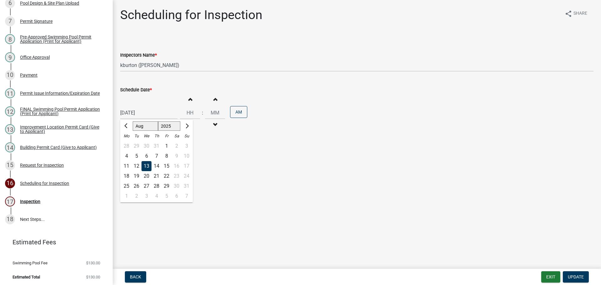
type input "[DATE]"
click at [571, 275] on span "Update" at bounding box center [576, 277] width 16 height 5
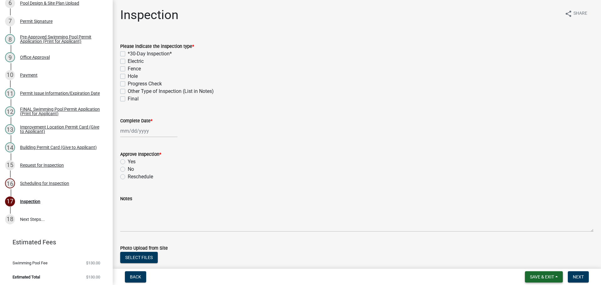
click at [554, 275] on span "Save & Exit" at bounding box center [542, 277] width 24 height 5
click at [549, 265] on button "Save & Exit" at bounding box center [538, 260] width 50 height 15
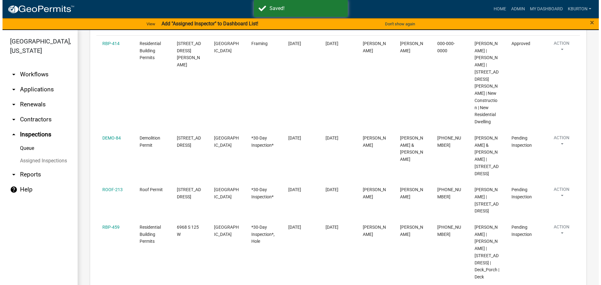
scroll to position [94, 0]
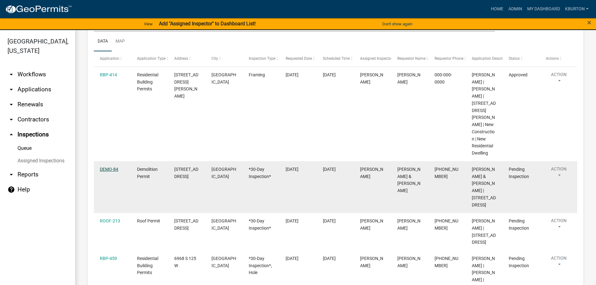
click at [105, 170] on link "DEMO-84" at bounding box center [109, 169] width 18 height 5
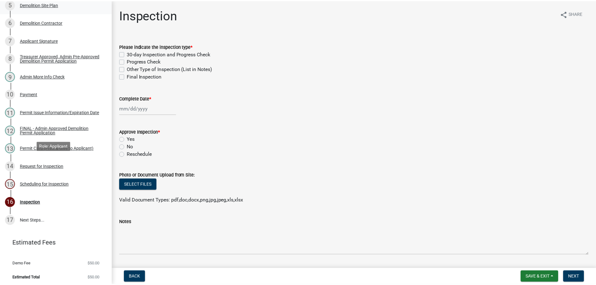
scroll to position [173, 0]
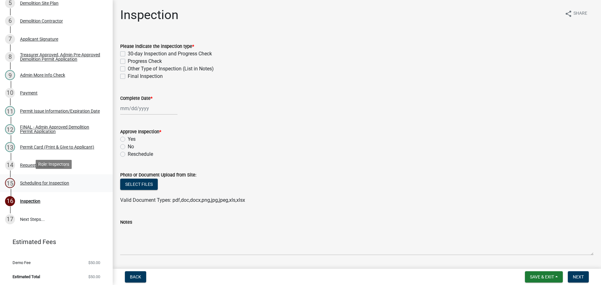
click at [64, 183] on div "Scheduling for Inspection" at bounding box center [44, 183] width 49 height 4
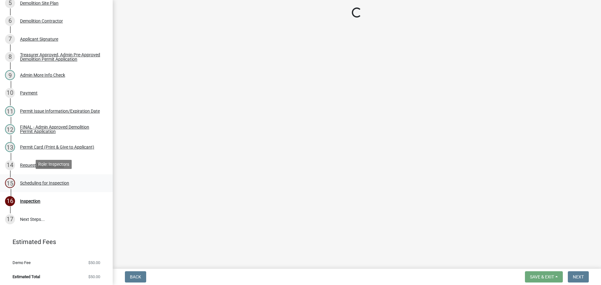
select select "25b75ae6-03c7-4280-9b34-fcf63005d5e5"
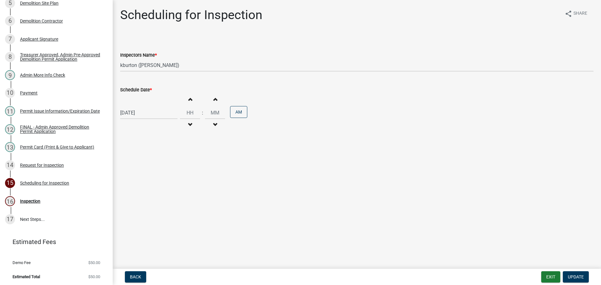
click at [136, 88] on label "Schedule Date *" at bounding box center [136, 90] width 32 height 4
click at [136, 106] on input "[DATE]" at bounding box center [148, 112] width 57 height 13
select select "8"
select select "2025"
click at [155, 176] on div "21" at bounding box center [157, 176] width 10 height 10
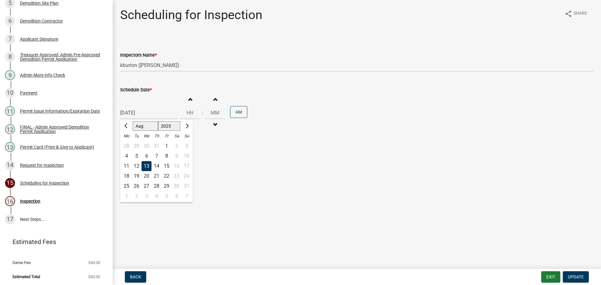
type input "08/21/2025"
click at [577, 274] on button "Update" at bounding box center [576, 276] width 26 height 11
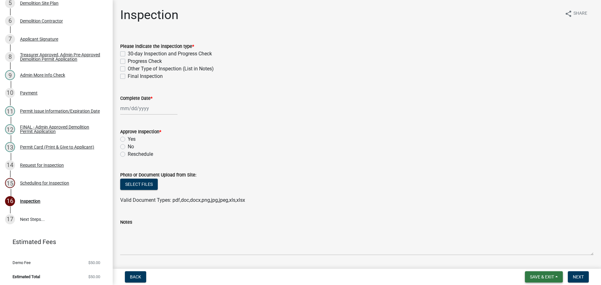
drag, startPoint x: 542, startPoint y: 279, endPoint x: 541, endPoint y: 269, distance: 10.4
click at [542, 277] on span "Save & Exit" at bounding box center [542, 277] width 24 height 5
click at [540, 262] on button "Save & Exit" at bounding box center [538, 260] width 50 height 15
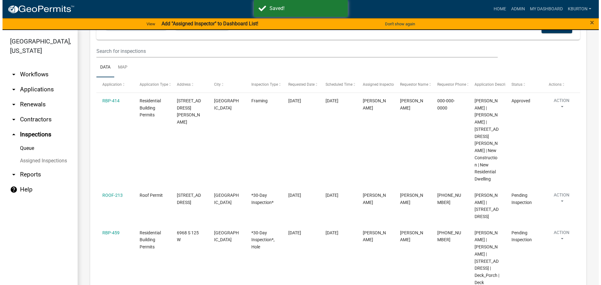
scroll to position [125, 0]
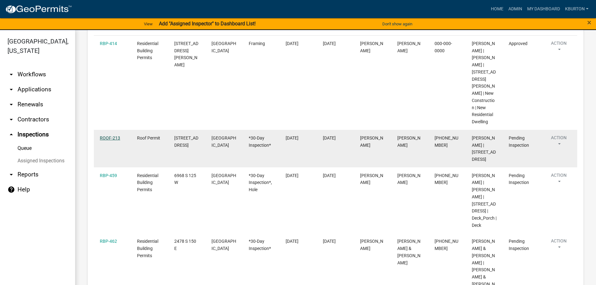
click at [114, 138] on link "ROOF-213" at bounding box center [110, 138] width 20 height 5
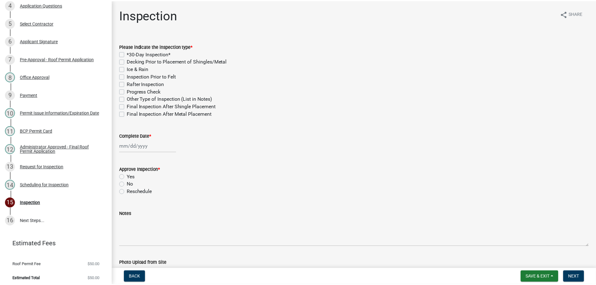
scroll to position [155, 0]
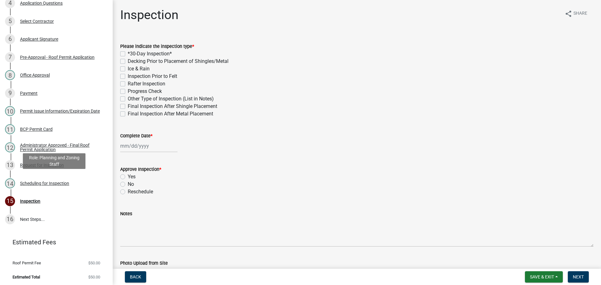
click at [55, 181] on div "Scheduling for Inspection" at bounding box center [44, 183] width 49 height 4
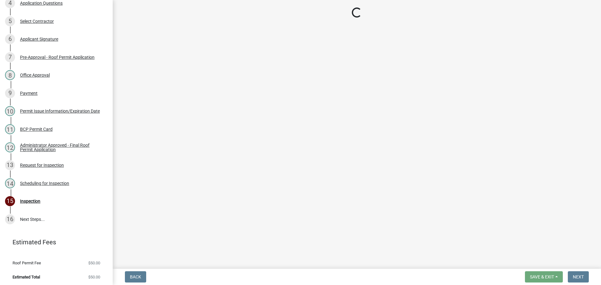
select select "25b75ae6-03c7-4280-9b34-fcf63005d5e5"
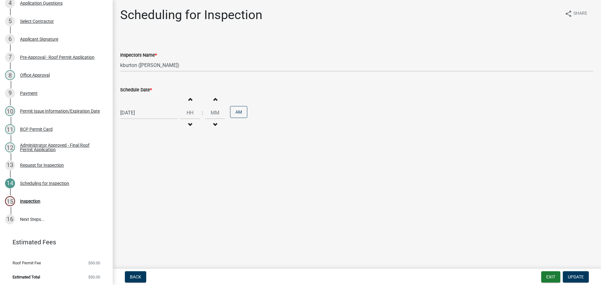
click at [142, 90] on label "Schedule Date *" at bounding box center [136, 90] width 32 height 4
click at [142, 106] on input "[DATE]" at bounding box center [148, 112] width 57 height 13
select select "8"
select select "2025"
click at [157, 196] on div "4" at bounding box center [157, 196] width 10 height 10
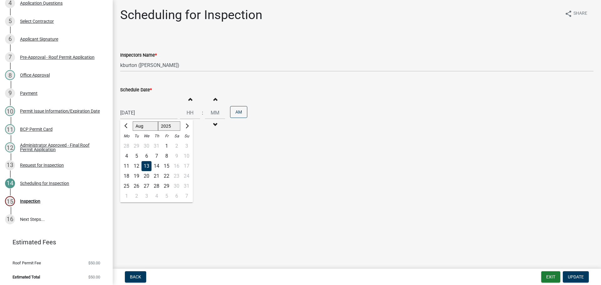
type input "[DATE]"
click at [581, 277] on span "Update" at bounding box center [576, 277] width 16 height 5
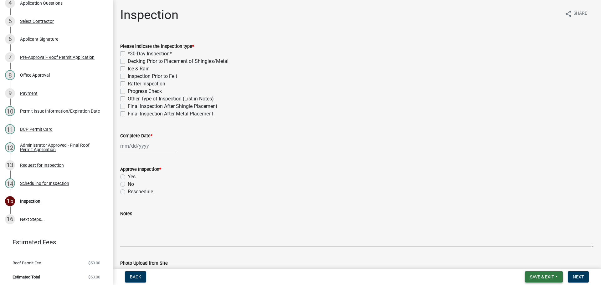
click at [545, 276] on span "Save & Exit" at bounding box center [542, 277] width 24 height 5
click at [545, 264] on button "Save & Exit" at bounding box center [538, 260] width 50 height 15
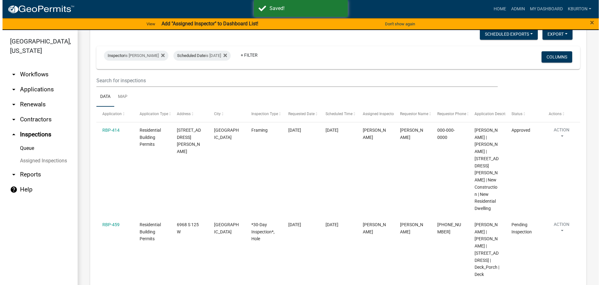
scroll to position [63, 0]
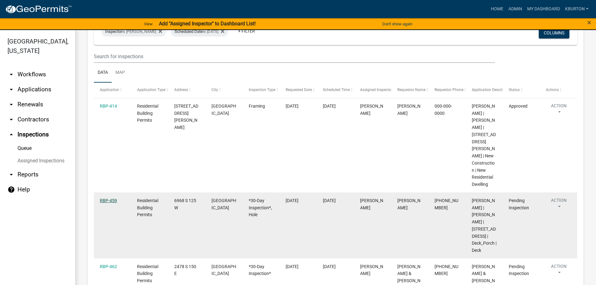
click at [115, 200] on link "RBP-459" at bounding box center [108, 200] width 17 height 5
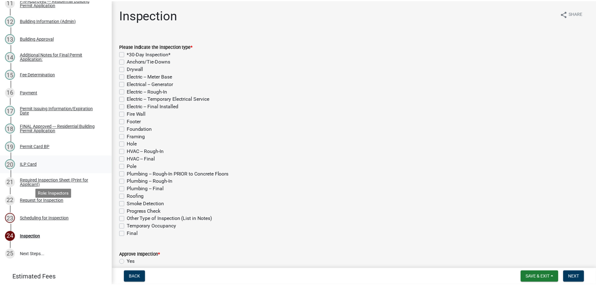
scroll to position [340, 0]
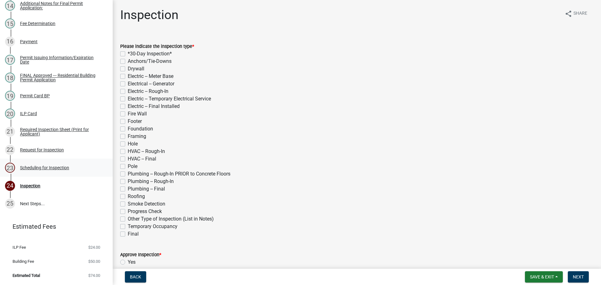
click at [56, 168] on div "Scheduling for Inspection" at bounding box center [44, 168] width 49 height 4
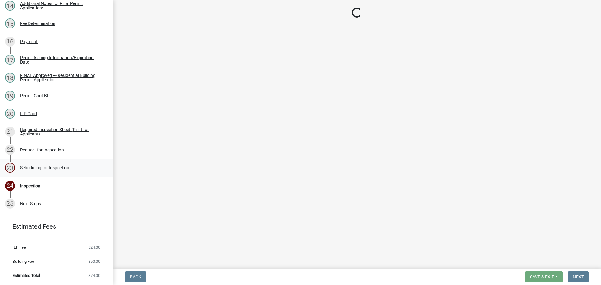
select select "25b75ae6-03c7-4280-9b34-fcf63005d5e5"
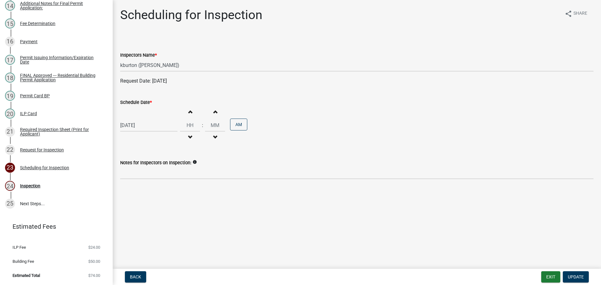
click at [142, 101] on label "Schedule Date *" at bounding box center [136, 102] width 32 height 4
click at [142, 119] on input "[DATE]" at bounding box center [148, 125] width 57 height 13
select select "8"
select select "2025"
click at [157, 188] on div "21" at bounding box center [157, 189] width 10 height 10
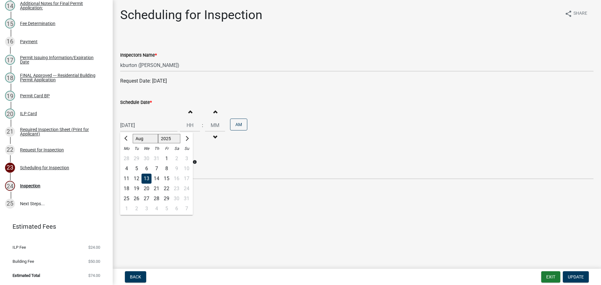
type input "08/21/2025"
click at [572, 275] on span "Update" at bounding box center [576, 277] width 16 height 5
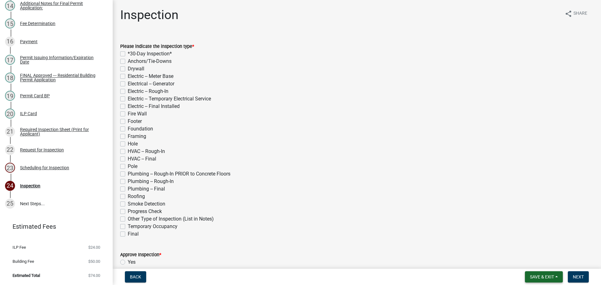
click at [543, 276] on span "Save & Exit" at bounding box center [542, 277] width 24 height 5
click at [537, 260] on button "Save & Exit" at bounding box center [538, 260] width 50 height 15
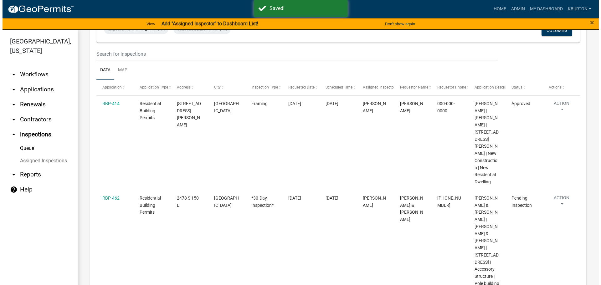
scroll to position [94, 0]
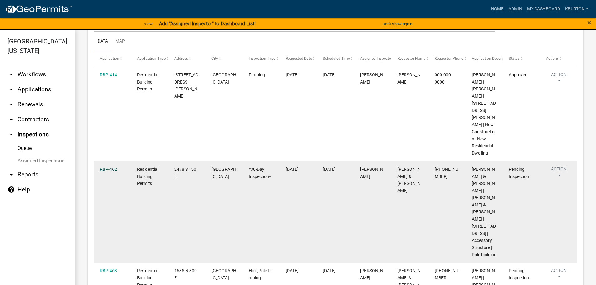
click at [111, 169] on link "RBP-462" at bounding box center [108, 169] width 17 height 5
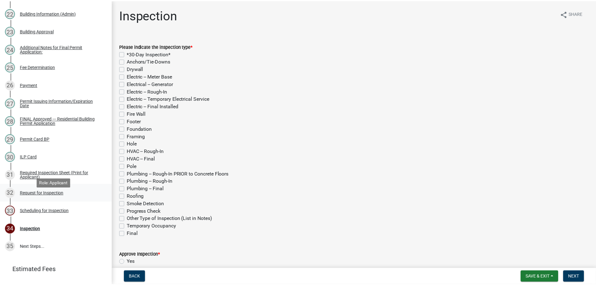
scroll to position [520, 0]
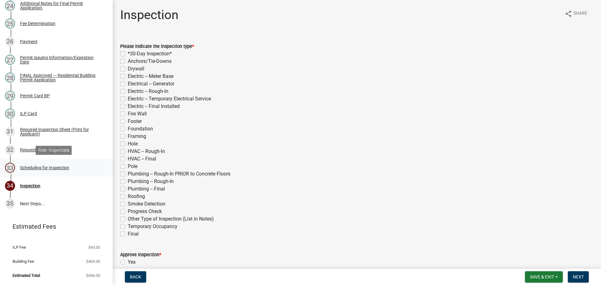
click at [59, 168] on div "Scheduling for Inspection" at bounding box center [44, 168] width 49 height 4
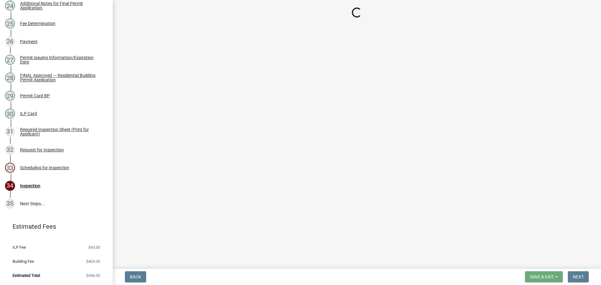
select select "25b75ae6-03c7-4280-9b34-fcf63005d5e5"
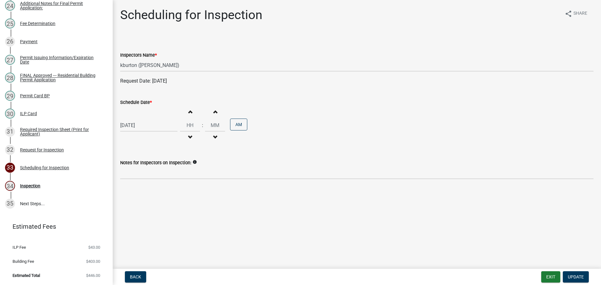
click at [141, 101] on label "Schedule Date *" at bounding box center [136, 102] width 32 height 4
click at [141, 119] on input "[DATE]" at bounding box center [148, 125] width 57 height 13
select select "8"
select select "2025"
click at [137, 209] on div "2" at bounding box center [136, 209] width 10 height 10
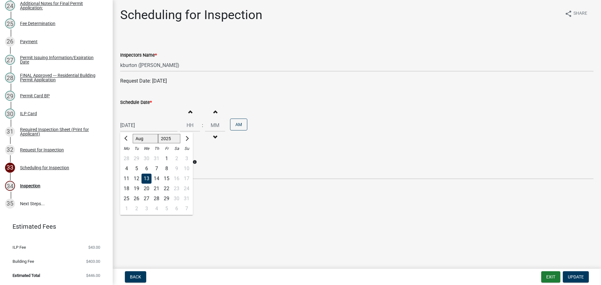
type input "09/02/2025"
click at [581, 275] on span "Update" at bounding box center [576, 277] width 16 height 5
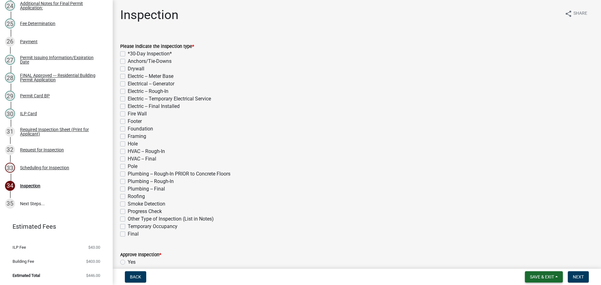
click at [547, 277] on span "Save & Exit" at bounding box center [542, 277] width 24 height 5
click at [545, 263] on button "Save & Exit" at bounding box center [538, 260] width 50 height 15
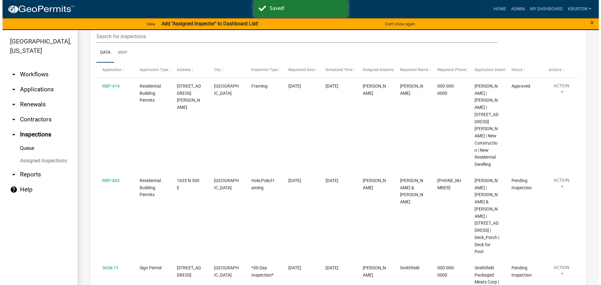
scroll to position [94, 0]
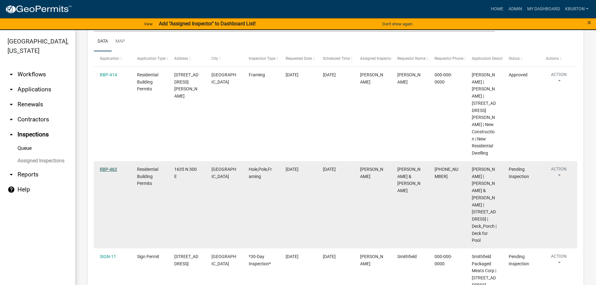
click at [111, 167] on link "RBP-463" at bounding box center [108, 169] width 17 height 5
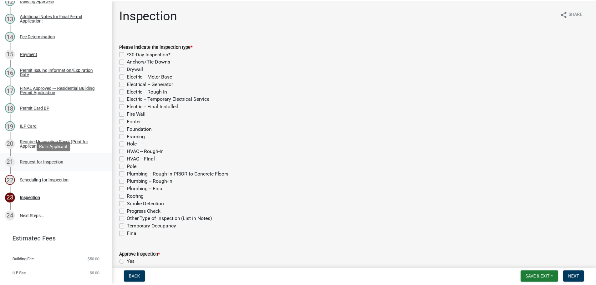
scroll to position [322, 0]
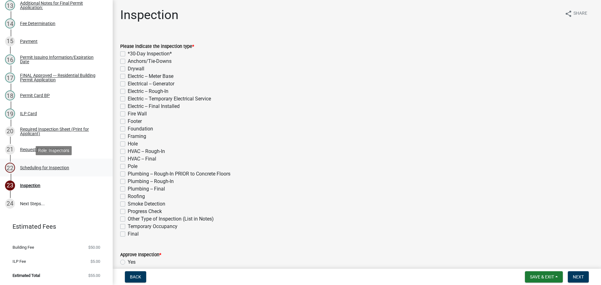
click at [62, 167] on div "Scheduling for Inspection" at bounding box center [44, 168] width 49 height 4
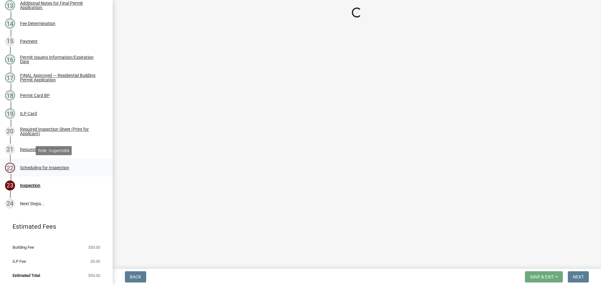
select select "25b75ae6-03c7-4280-9b34-fcf63005d5e5"
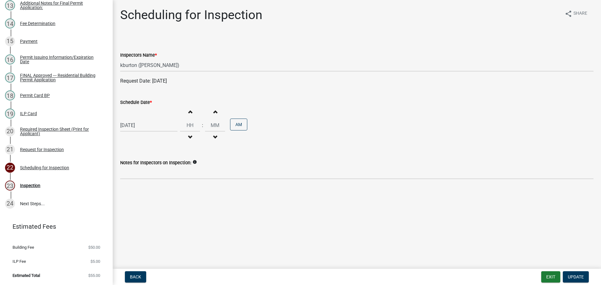
click at [139, 102] on label "Schedule Date *" at bounding box center [136, 102] width 32 height 4
click at [139, 119] on input "[DATE]" at bounding box center [148, 125] width 57 height 13
select select "8"
select select "2025"
click at [136, 188] on div "19" at bounding box center [136, 189] width 10 height 10
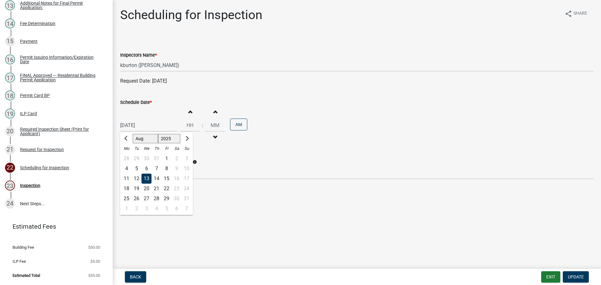
type input "08/19/2025"
click at [573, 276] on span "Update" at bounding box center [576, 277] width 16 height 5
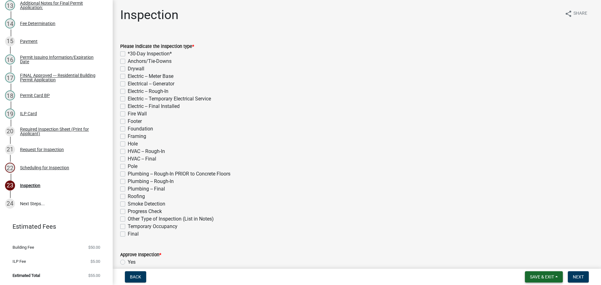
drag, startPoint x: 552, startPoint y: 274, endPoint x: 552, endPoint y: 271, distance: 3.5
click at [552, 275] on span "Save & Exit" at bounding box center [542, 277] width 24 height 5
click at [546, 260] on button "Save & Exit" at bounding box center [538, 260] width 50 height 15
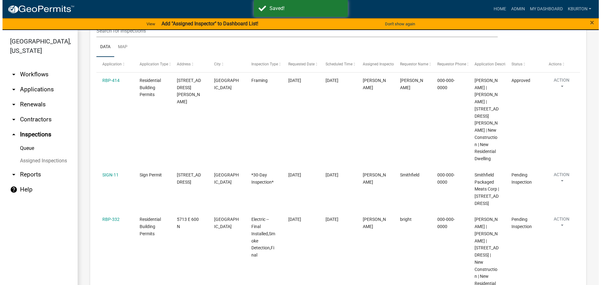
scroll to position [94, 0]
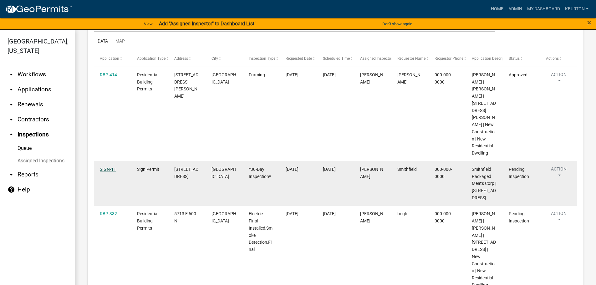
click at [112, 170] on link "SIGN-11" at bounding box center [108, 169] width 16 height 5
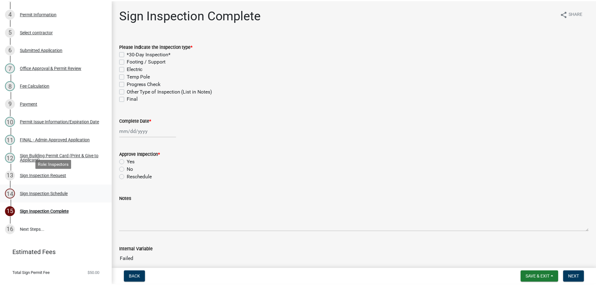
scroll to position [155, 0]
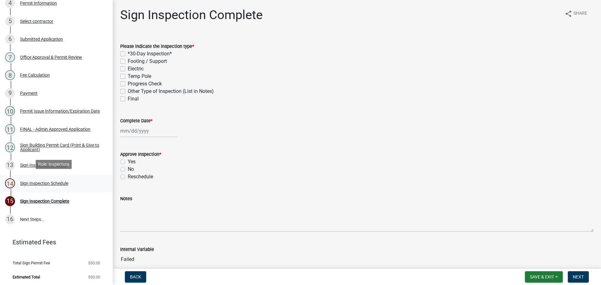
click at [63, 182] on div "Sign Inspection Schedule" at bounding box center [44, 183] width 48 height 4
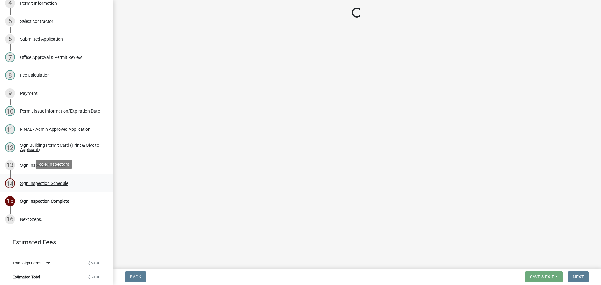
select select "25b75ae6-03c7-4280-9b34-fcf63005d5e5"
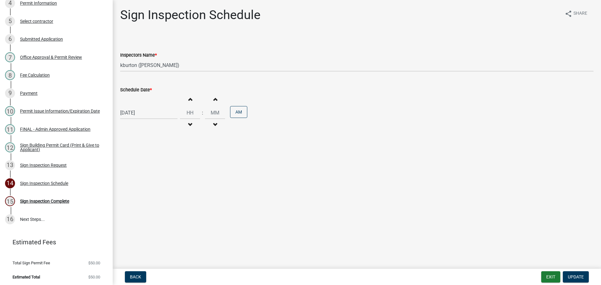
click at [140, 89] on label "Schedule Date *" at bounding box center [136, 90] width 32 height 4
click at [140, 106] on input "[DATE]" at bounding box center [148, 112] width 57 height 13
select select "8"
select select "2025"
click at [149, 177] on div "20" at bounding box center [147, 176] width 10 height 10
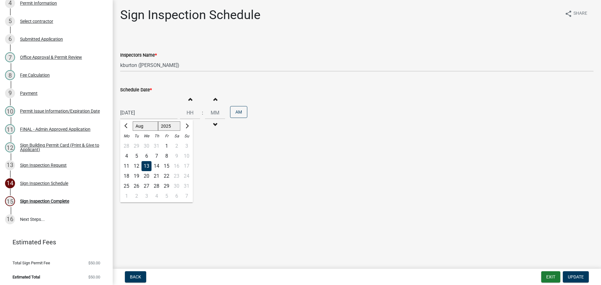
type input "[DATE]"
click at [574, 275] on span "Update" at bounding box center [576, 277] width 16 height 5
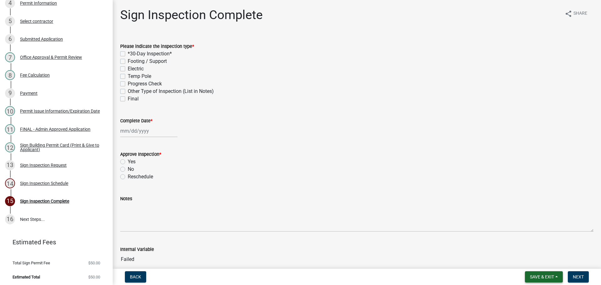
click at [549, 273] on button "Save & Exit" at bounding box center [544, 276] width 38 height 11
click at [540, 260] on button "Save & Exit" at bounding box center [538, 260] width 50 height 15
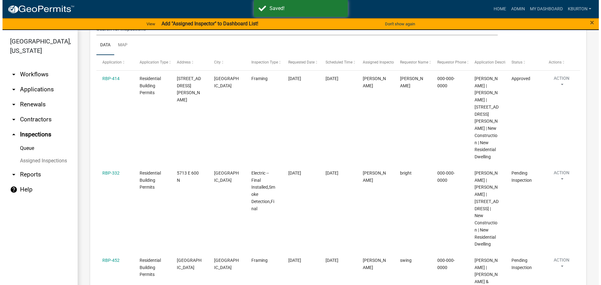
scroll to position [94, 0]
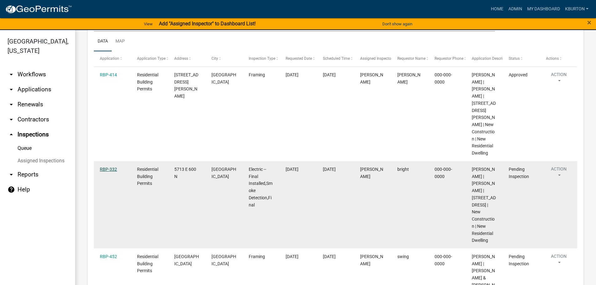
click at [107, 169] on link "RBP-332" at bounding box center [108, 169] width 17 height 5
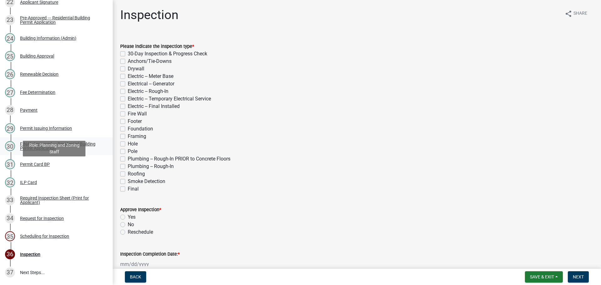
scroll to position [501, 0]
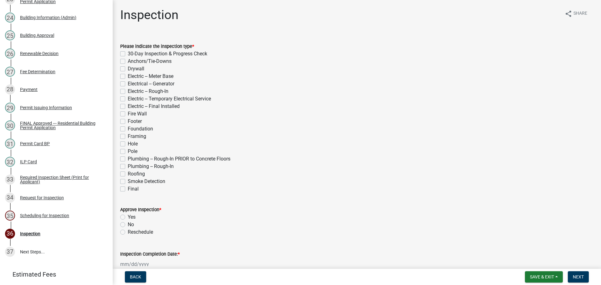
click at [128, 106] on label "Electric -- Final Installed" at bounding box center [154, 107] width 52 height 8
click at [128, 106] on input "Electric -- Final Installed" at bounding box center [130, 105] width 4 height 4
checkbox input "true"
checkbox input "false"
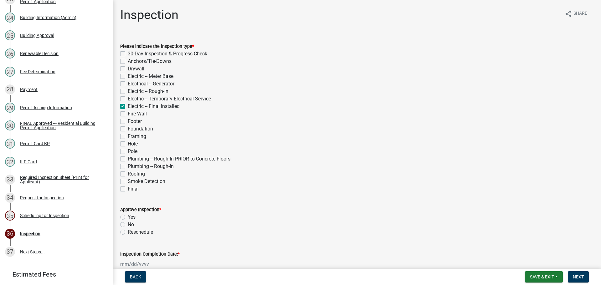
checkbox input "false"
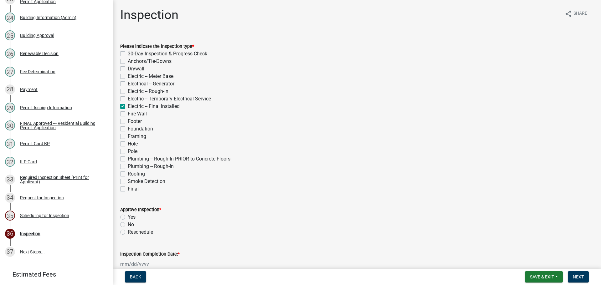
checkbox input "true"
checkbox input "false"
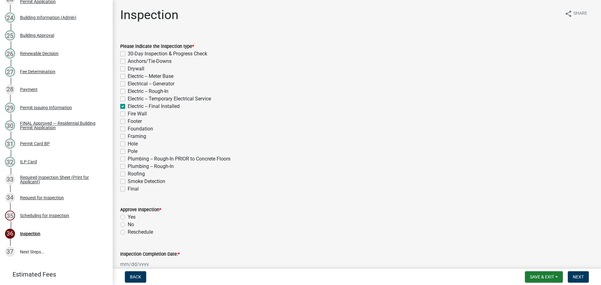
checkbox input "false"
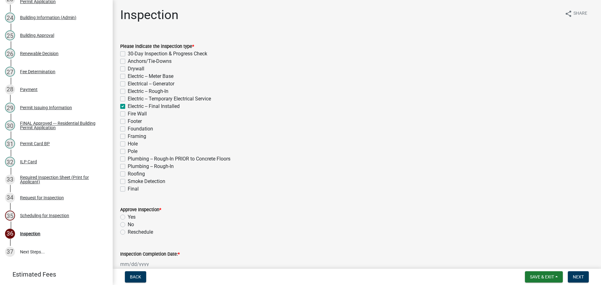
checkbox input "false"
click at [128, 180] on label "Smoke Detection" at bounding box center [147, 182] width 38 height 8
click at [128, 180] on input "Smoke Detection" at bounding box center [130, 180] width 4 height 4
checkbox input "true"
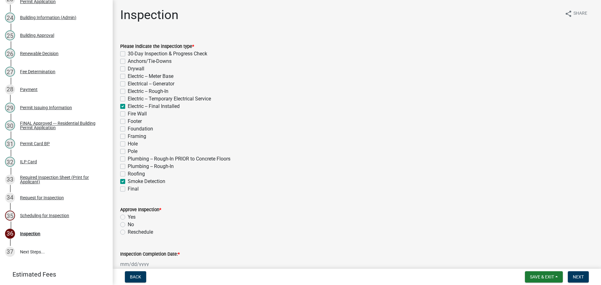
checkbox input "false"
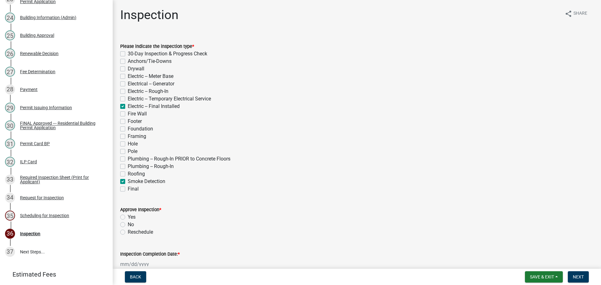
checkbox input "false"
checkbox input "true"
checkbox input "false"
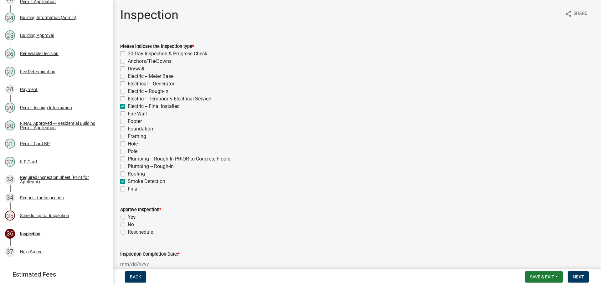
checkbox input "false"
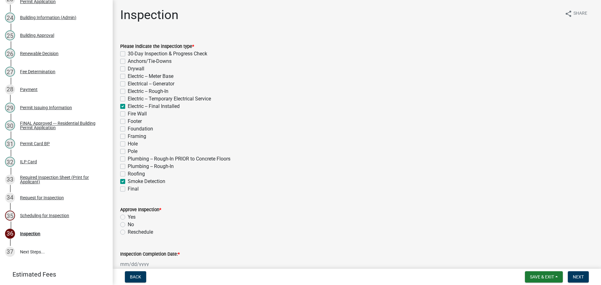
checkbox input "false"
checkbox input "true"
click at [128, 190] on label "Final" at bounding box center [133, 189] width 11 height 8
click at [128, 189] on input "Final" at bounding box center [130, 187] width 4 height 4
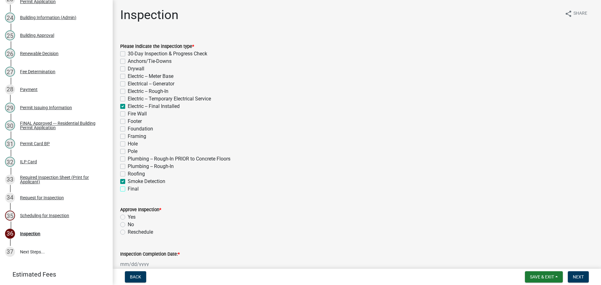
checkbox input "true"
checkbox input "false"
click at [128, 217] on label "Yes" at bounding box center [132, 218] width 8 height 8
click at [128, 217] on input "Yes" at bounding box center [130, 216] width 4 height 4
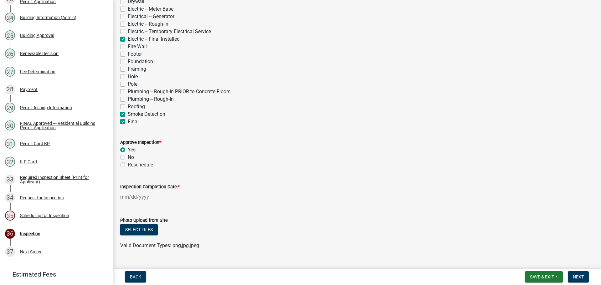
scroll to position [94, 0]
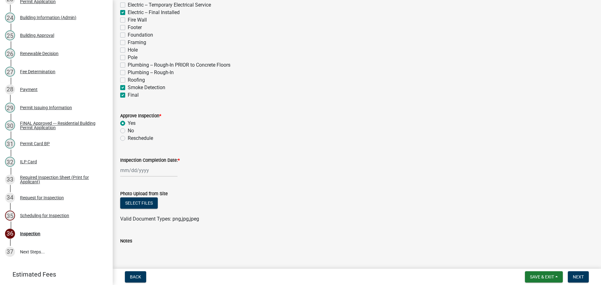
click at [134, 161] on label "Inspection Completion Date: *" at bounding box center [149, 160] width 59 height 4
click at [134, 164] on input "Inspection Completion Date: *" at bounding box center [148, 170] width 57 height 13
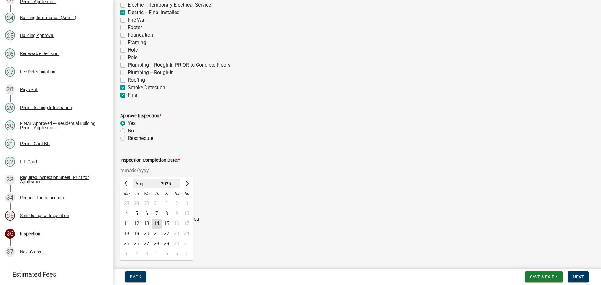
click at [148, 223] on div "13" at bounding box center [147, 224] width 10 height 10
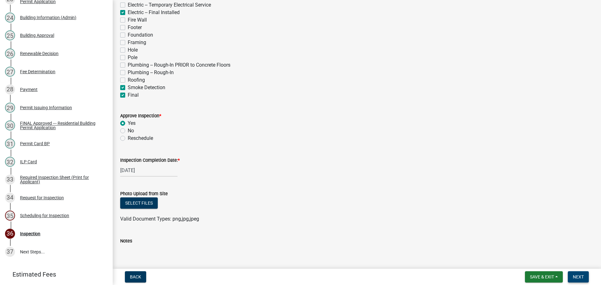
click at [582, 277] on span "Next" at bounding box center [578, 277] width 11 height 5
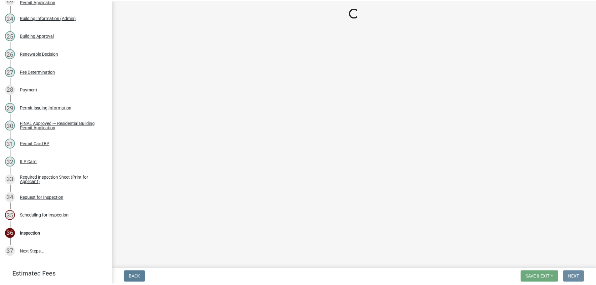
scroll to position [0, 0]
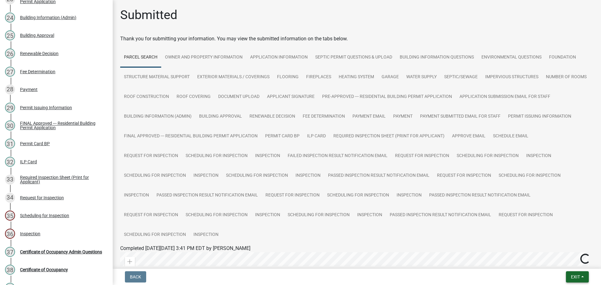
click at [579, 277] on span "Exit" at bounding box center [575, 277] width 9 height 5
click at [567, 262] on button "Save & Exit" at bounding box center [564, 260] width 50 height 15
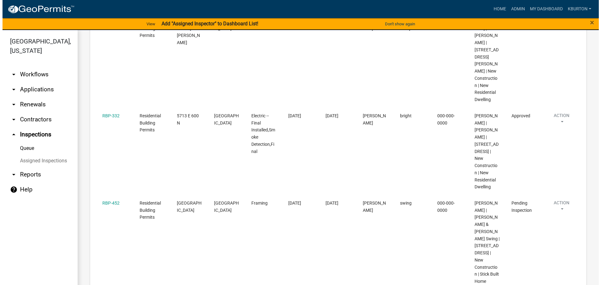
scroll to position [188, 0]
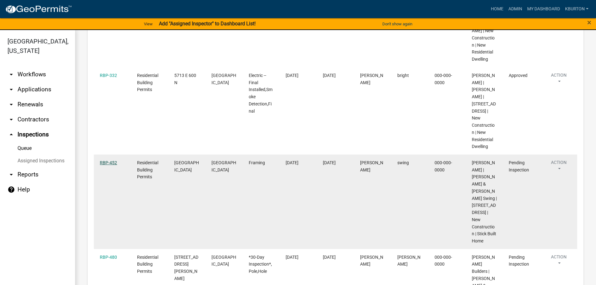
click at [109, 163] on link "RBP-452" at bounding box center [108, 162] width 17 height 5
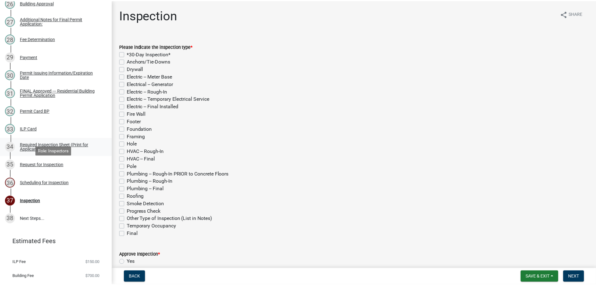
scroll to position [574, 0]
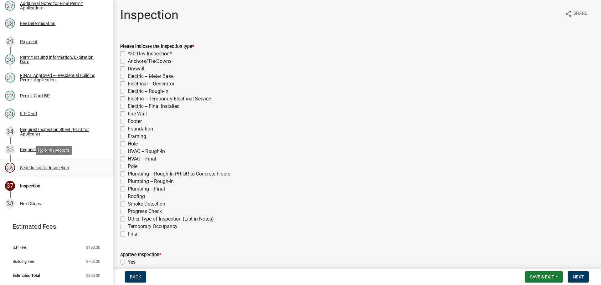
click at [62, 169] on div "Scheduling for Inspection" at bounding box center [44, 168] width 49 height 4
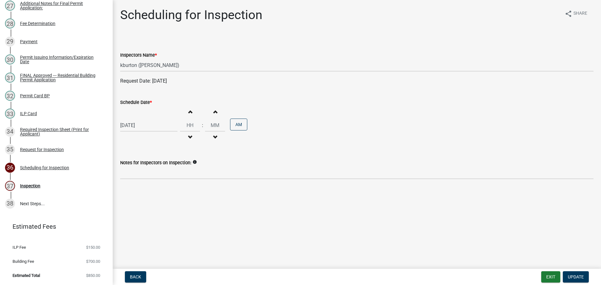
click at [144, 100] on label "Schedule Date *" at bounding box center [136, 102] width 32 height 4
click at [144, 119] on input "[DATE]" at bounding box center [148, 125] width 57 height 13
click at [147, 210] on div "3" at bounding box center [147, 209] width 10 height 10
click at [583, 276] on span "Update" at bounding box center [576, 277] width 16 height 5
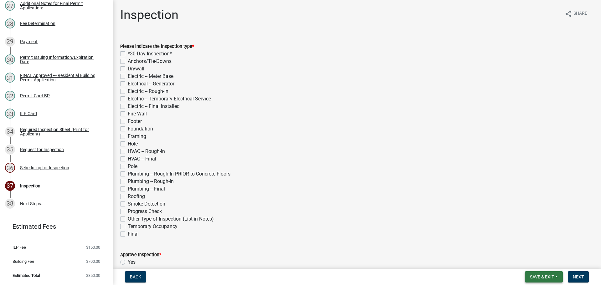
click at [546, 276] on span "Save & Exit" at bounding box center [542, 277] width 24 height 5
click at [540, 263] on button "Save & Exit" at bounding box center [538, 260] width 50 height 15
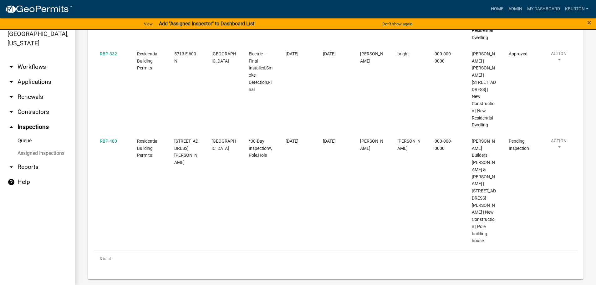
scroll to position [171, 0]
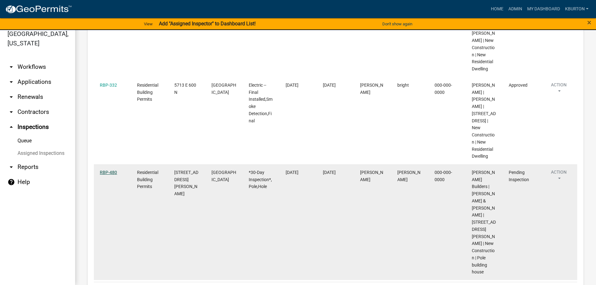
click at [108, 173] on link "RBP-480" at bounding box center [108, 172] width 17 height 5
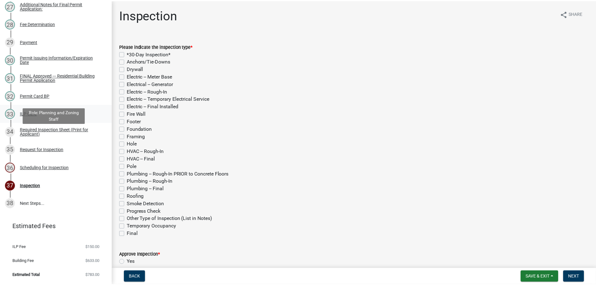
scroll to position [574, 0]
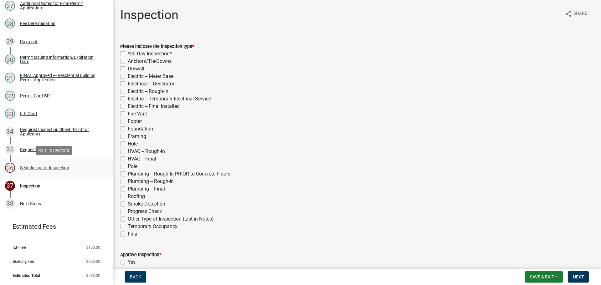
click at [50, 167] on div "Scheduling for Inspection" at bounding box center [44, 168] width 49 height 4
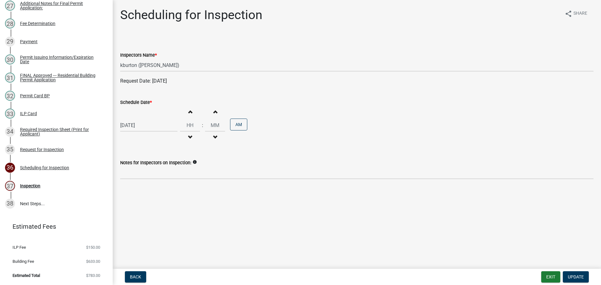
click at [136, 102] on label "Schedule Date *" at bounding box center [136, 102] width 32 height 4
click at [136, 119] on input "[DATE]" at bounding box center [148, 125] width 57 height 13
click at [157, 190] on div "21" at bounding box center [157, 189] width 10 height 10
click at [574, 275] on span "Update" at bounding box center [576, 277] width 16 height 5
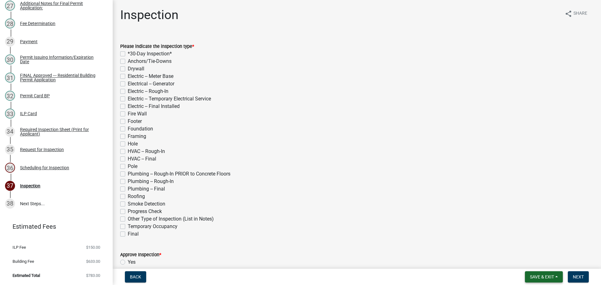
click at [552, 276] on span "Save & Exit" at bounding box center [542, 277] width 24 height 5
click at [543, 264] on button "Save & Exit" at bounding box center [538, 260] width 50 height 15
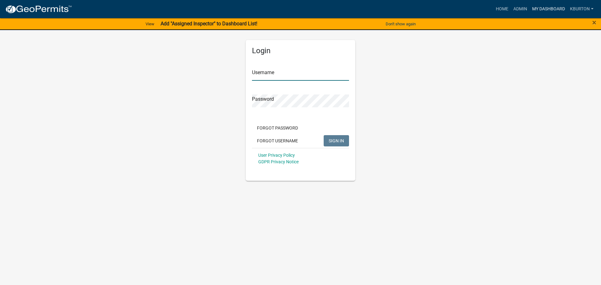
type input "kburton"
click at [554, 8] on link "My Dashboard" at bounding box center [549, 9] width 38 height 12
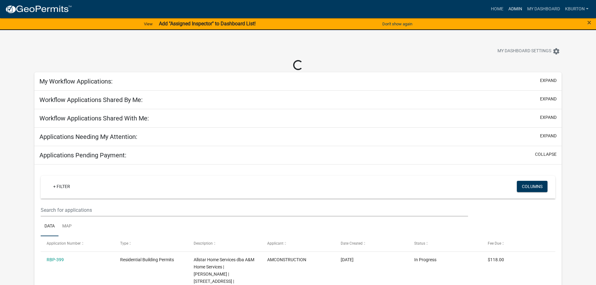
click at [516, 7] on link "Admin" at bounding box center [515, 9] width 19 height 12
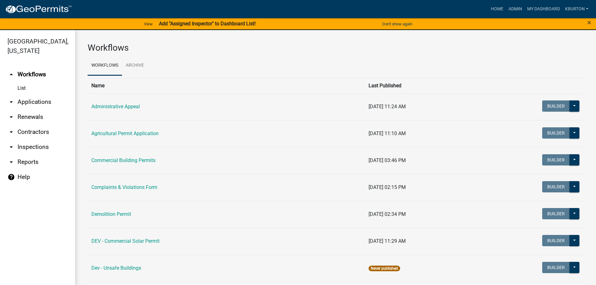
click at [39, 140] on link "arrow_drop_down Inspections" at bounding box center [37, 147] width 75 height 15
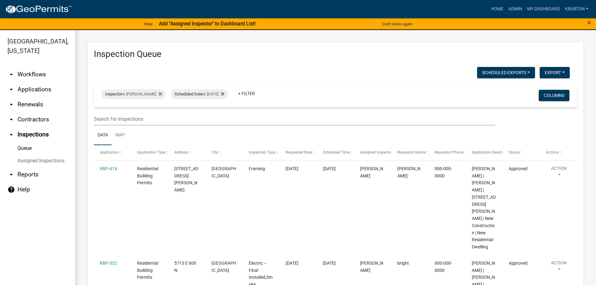
click at [47, 155] on link "Assigned Inspections" at bounding box center [37, 161] width 75 height 13
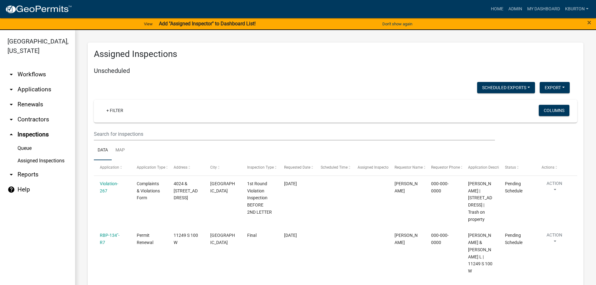
click at [26, 142] on link "Queue" at bounding box center [37, 148] width 75 height 13
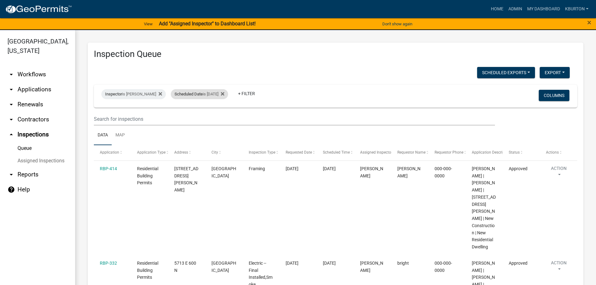
click at [206, 94] on div "Scheduled Date is 08/13/2025" at bounding box center [199, 94] width 57 height 10
click at [220, 116] on input "2025-08-13" at bounding box center [201, 117] width 44 height 13
type input "[DATE]"
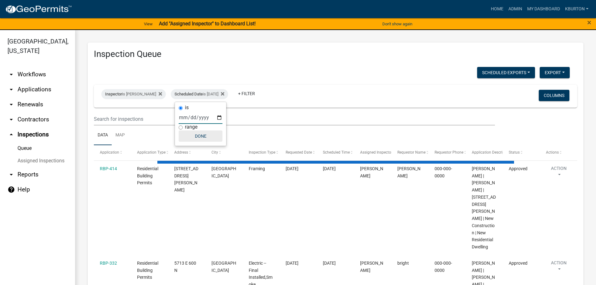
select select "1: 25"
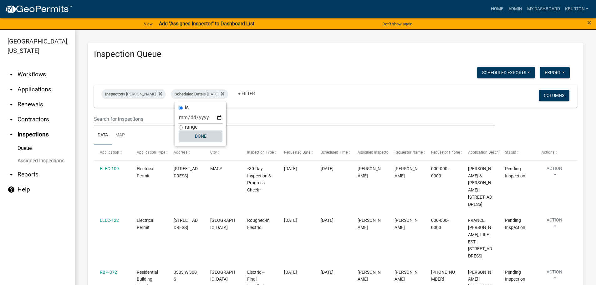
click at [201, 139] on button "Done" at bounding box center [201, 136] width 44 height 11
click at [548, 95] on button "Columns" at bounding box center [554, 95] width 31 height 11
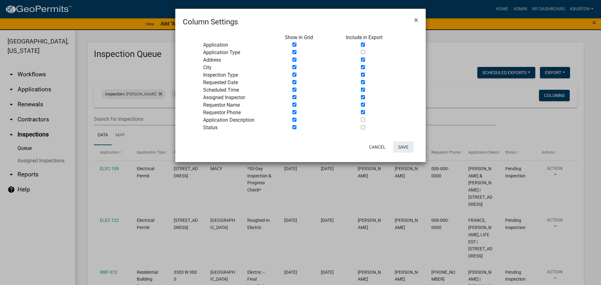
click at [404, 144] on button "Save" at bounding box center [403, 147] width 20 height 11
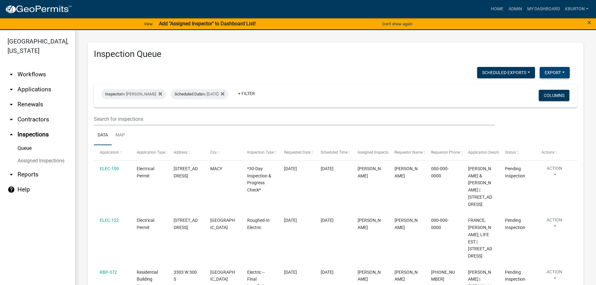
click at [543, 72] on button "Export" at bounding box center [555, 72] width 30 height 11
click at [539, 88] on button "Excel Format (.xlsx)" at bounding box center [541, 88] width 59 height 15
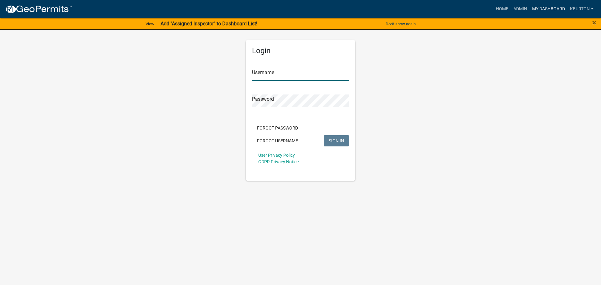
type input "kburton"
click at [543, 10] on link "My Dashboard" at bounding box center [549, 9] width 38 height 12
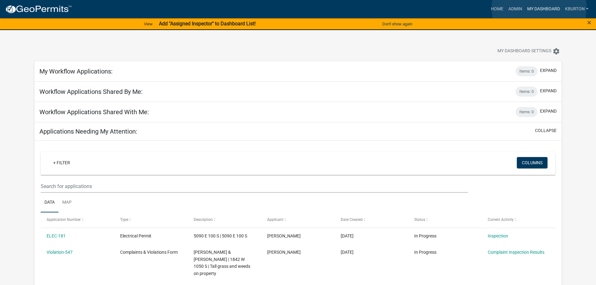
click at [539, 8] on link "My Dashboard" at bounding box center [544, 9] width 38 height 12
click at [514, 9] on link "Admin" at bounding box center [515, 9] width 19 height 12
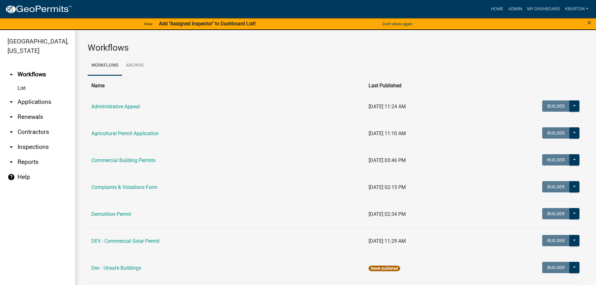
click at [44, 140] on link "arrow_drop_down Inspections" at bounding box center [37, 147] width 75 height 15
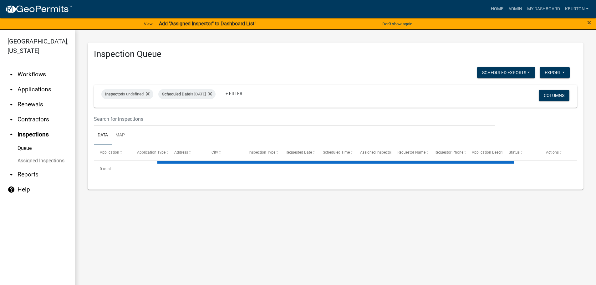
select select "1: 25"
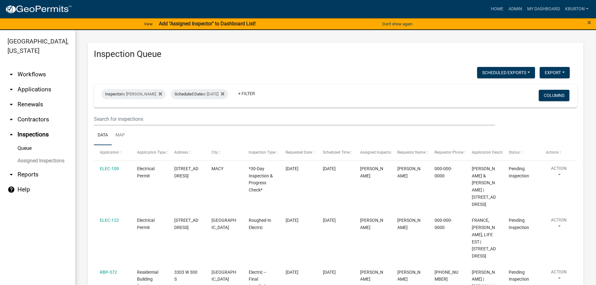
click at [51, 155] on link "Assigned Inspections" at bounding box center [37, 161] width 75 height 13
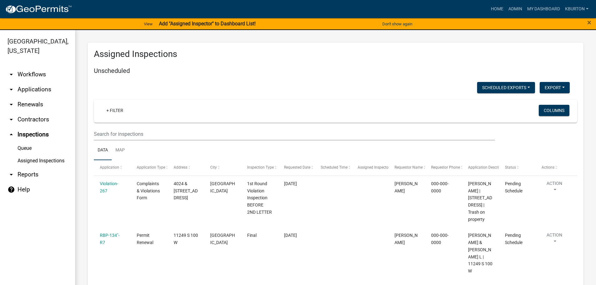
click at [29, 142] on link "Queue" at bounding box center [37, 148] width 75 height 13
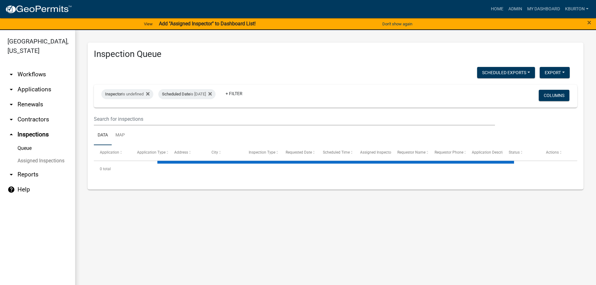
select select "1: 25"
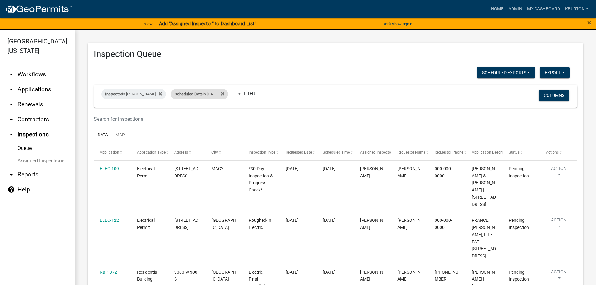
click at [202, 95] on div "Scheduled Date is [DATE]" at bounding box center [199, 94] width 57 height 10
click at [219, 118] on input "[DATE]" at bounding box center [201, 117] width 44 height 13
type input "[DATE]"
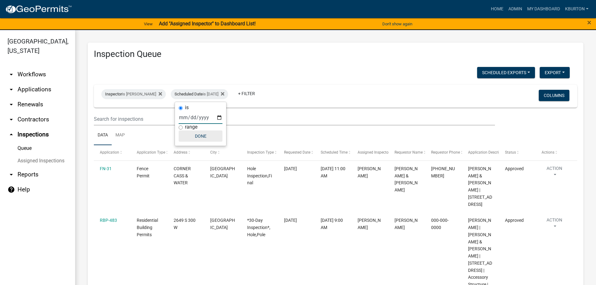
click at [204, 138] on button "Done" at bounding box center [201, 136] width 44 height 11
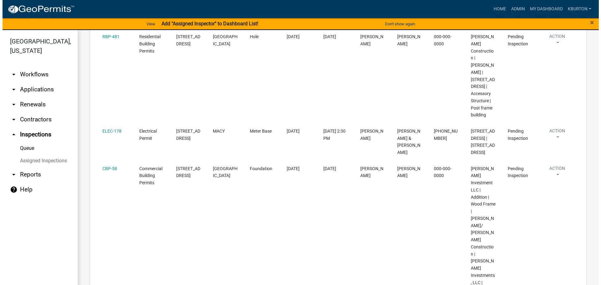
scroll to position [334, 0]
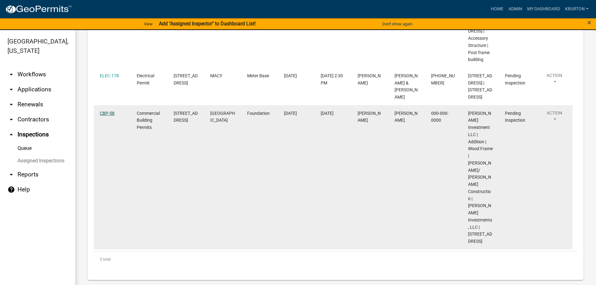
click at [109, 112] on link "CBP-58" at bounding box center [107, 113] width 15 height 5
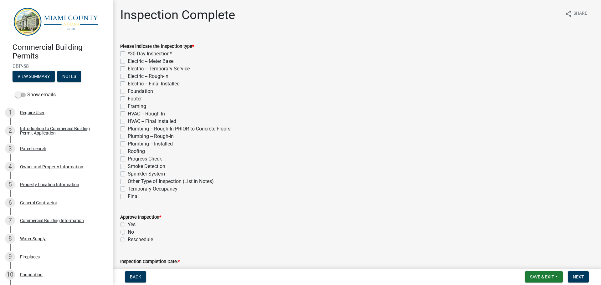
click at [128, 91] on label "Foundation" at bounding box center [140, 92] width 25 height 8
click at [128, 91] on input "Foundation" at bounding box center [130, 90] width 4 height 4
checkbox input "true"
checkbox input "false"
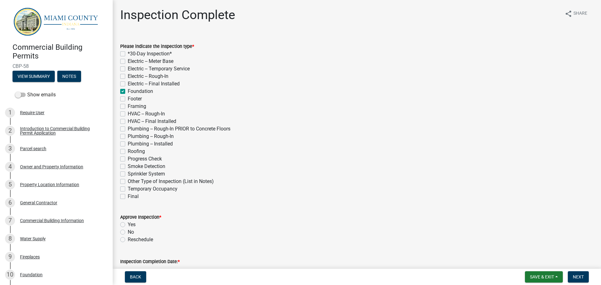
checkbox input "false"
checkbox input "true"
checkbox input "false"
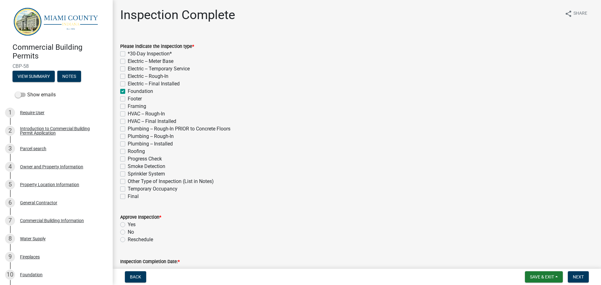
checkbox input "false"
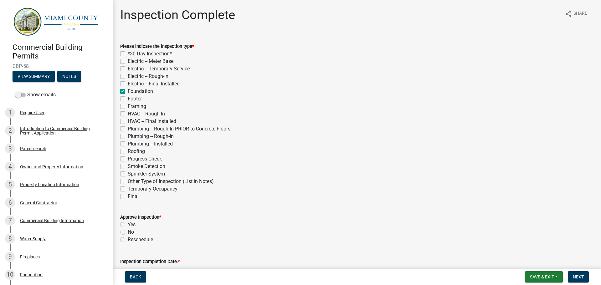
checkbox input "false"
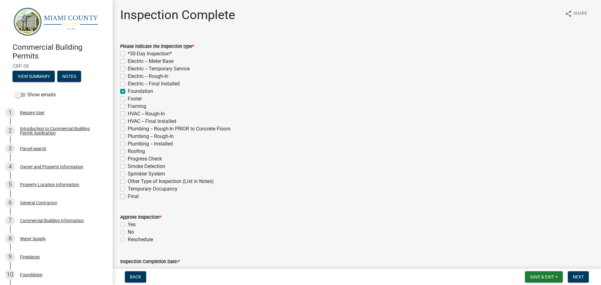
checkbox input "false"
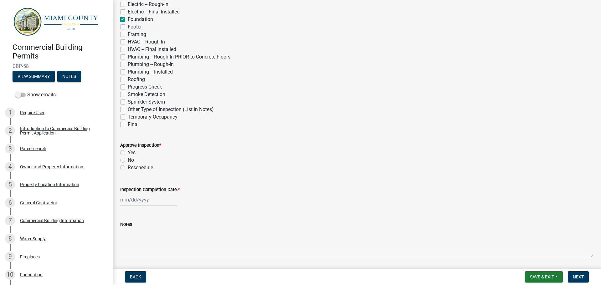
scroll to position [93, 0]
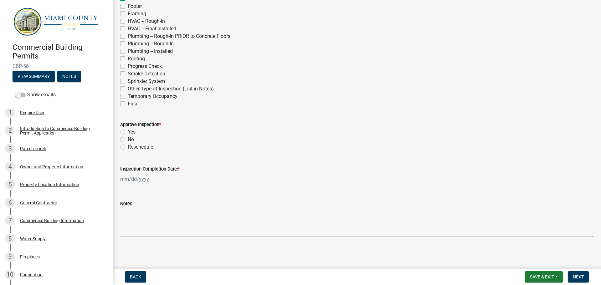
click at [128, 131] on label "Yes" at bounding box center [132, 132] width 8 height 8
click at [128, 131] on input "Yes" at bounding box center [130, 130] width 4 height 4
radio input "true"
click at [143, 168] on label "Inspection Completion Date: *" at bounding box center [149, 169] width 59 height 4
click at [143, 173] on input "Inspection Completion Date: *" at bounding box center [148, 179] width 57 height 13
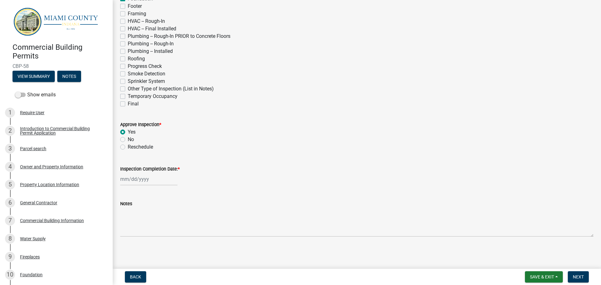
select select "8"
select select "2025"
click at [139, 135] on div "12" at bounding box center [136, 136] width 10 height 10
type input "[DATE]"
click at [581, 275] on span "Next" at bounding box center [578, 277] width 11 height 5
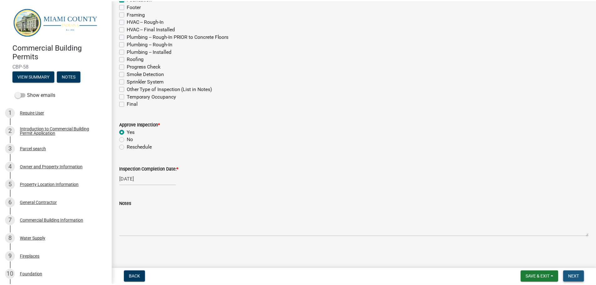
scroll to position [0, 0]
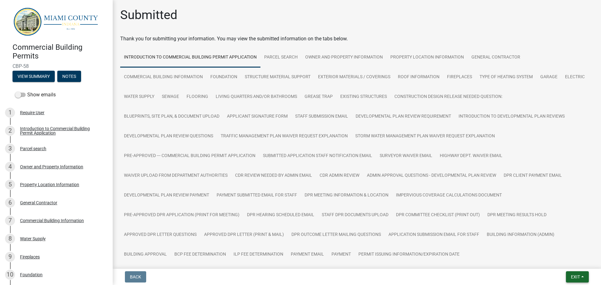
click at [573, 273] on button "Exit" at bounding box center [577, 276] width 23 height 11
click at [567, 264] on button "Save & Exit" at bounding box center [564, 260] width 50 height 15
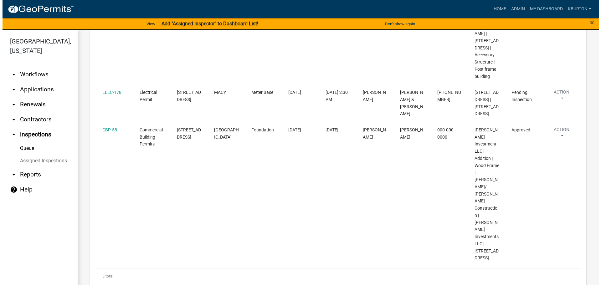
scroll to position [233, 0]
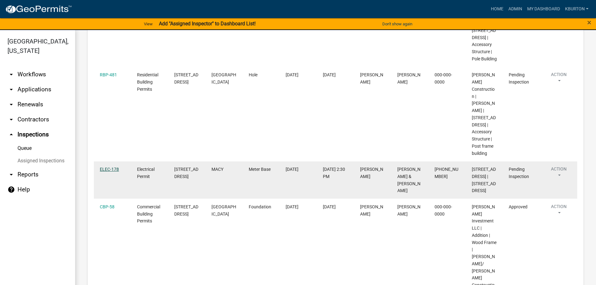
click at [109, 170] on link "ELEC-178" at bounding box center [109, 169] width 19 height 5
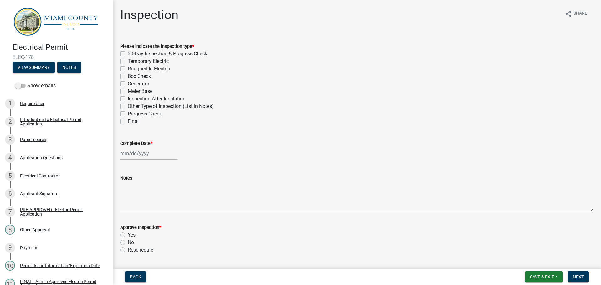
click at [128, 91] on label "Meter Base" at bounding box center [140, 92] width 25 height 8
click at [128, 91] on input "Meter Base" at bounding box center [130, 90] width 4 height 4
checkbox input "true"
checkbox input "false"
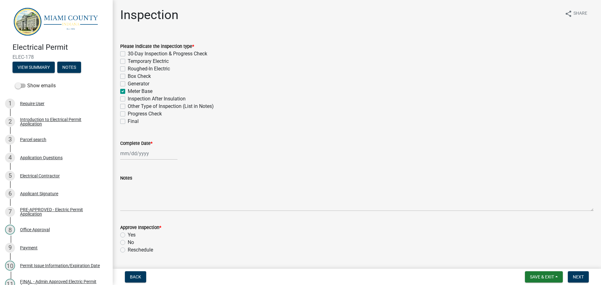
checkbox input "false"
checkbox input "true"
checkbox input "false"
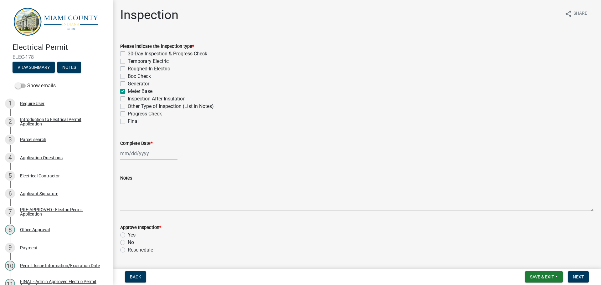
checkbox input "false"
click at [128, 144] on label "Complete Date *" at bounding box center [136, 144] width 32 height 4
click at [128, 147] on input "Complete Date *" at bounding box center [148, 153] width 57 height 13
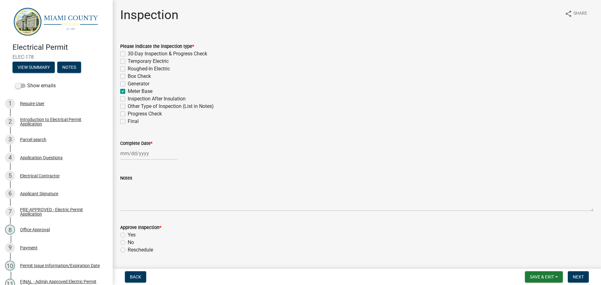
select select "8"
select select "2025"
click at [136, 208] on div "12" at bounding box center [136, 207] width 10 height 10
type input "[DATE]"
click at [128, 236] on label "Yes" at bounding box center [132, 235] width 8 height 8
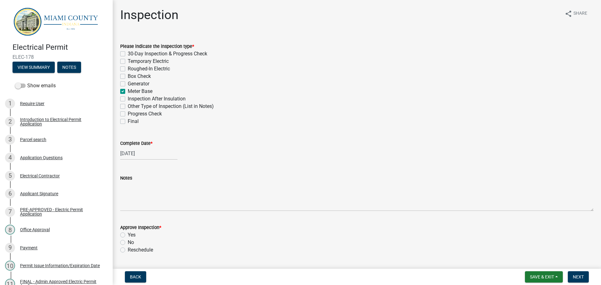
click at [128, 235] on input "Yes" at bounding box center [130, 233] width 4 height 4
radio input "true"
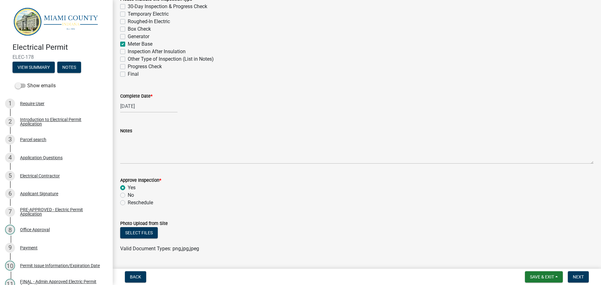
scroll to position [32, 0]
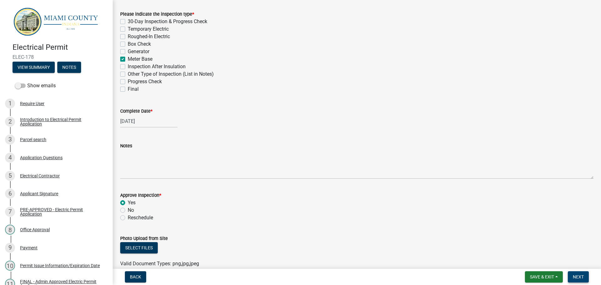
click at [575, 275] on span "Next" at bounding box center [578, 277] width 11 height 5
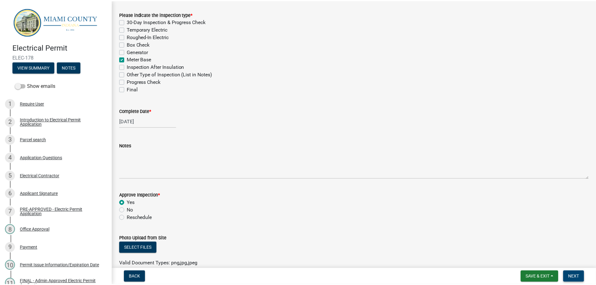
scroll to position [0, 0]
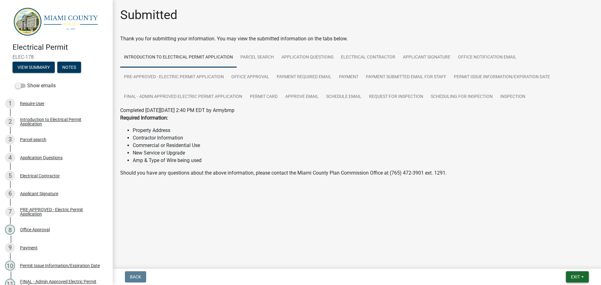
click at [580, 275] on span "Exit" at bounding box center [575, 277] width 9 height 5
click at [571, 263] on button "Save & Exit" at bounding box center [564, 260] width 50 height 15
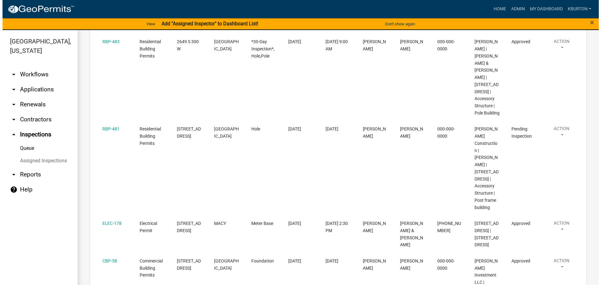
scroll to position [157, 0]
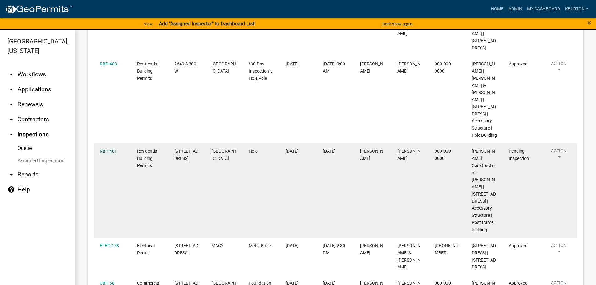
click at [111, 154] on link "RBP-481" at bounding box center [108, 151] width 17 height 5
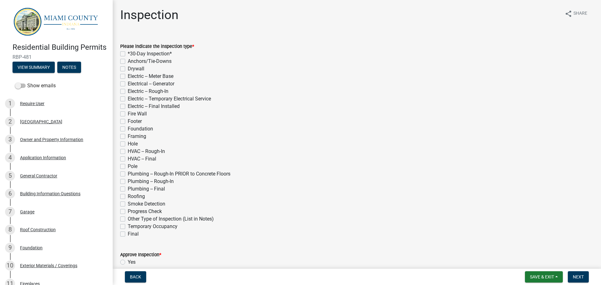
click at [128, 143] on label "Hole" at bounding box center [133, 144] width 10 height 8
click at [128, 143] on input "Hole" at bounding box center [130, 142] width 4 height 4
checkbox input "true"
checkbox input "false"
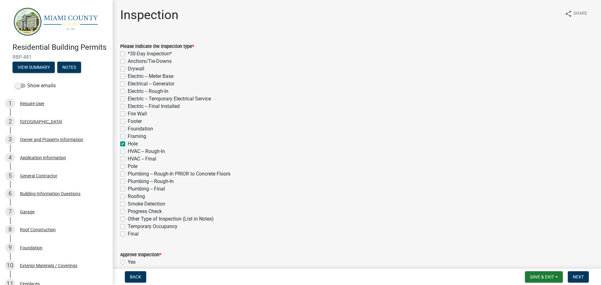
checkbox input "false"
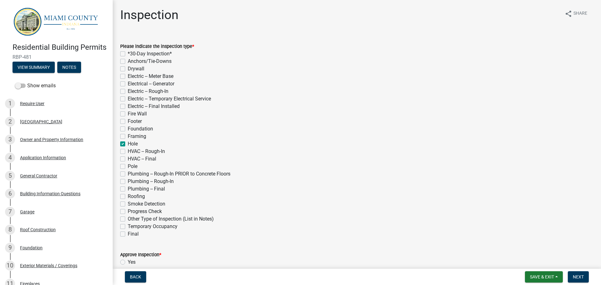
checkbox input "false"
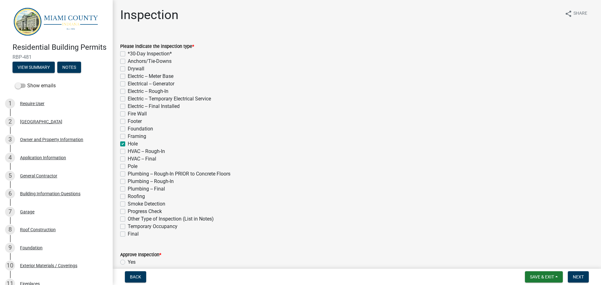
checkbox input "true"
checkbox input "false"
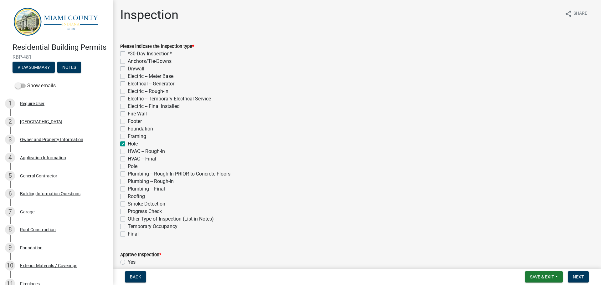
checkbox input "false"
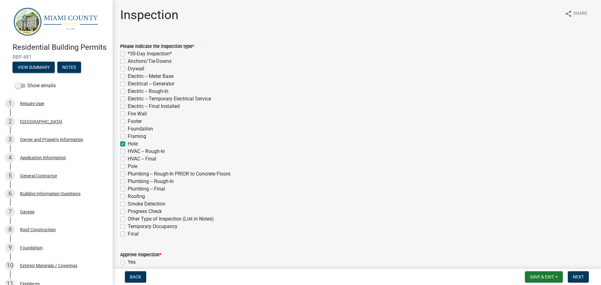
checkbox input "false"
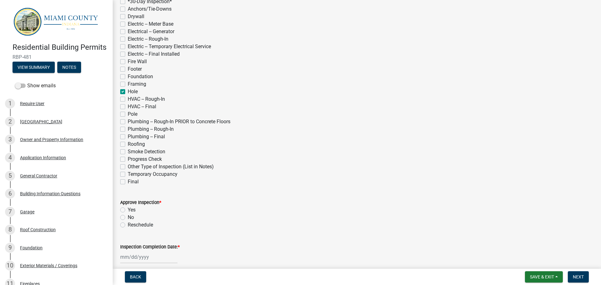
scroll to position [63, 0]
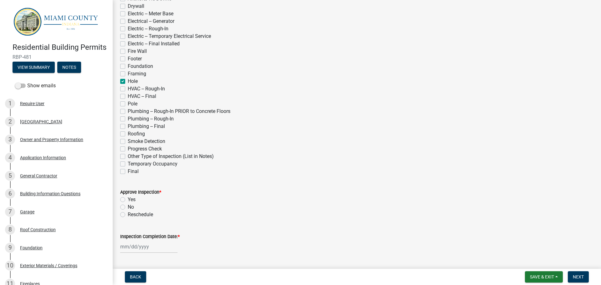
click at [128, 198] on label "Yes" at bounding box center [132, 200] width 8 height 8
click at [128, 198] on input "Yes" at bounding box center [130, 198] width 4 height 4
radio input "true"
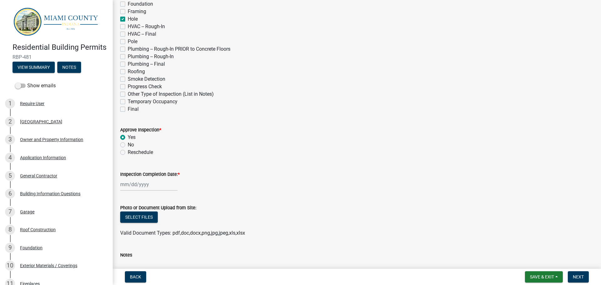
scroll to position [125, 0]
click at [133, 173] on label "Inspection Completion Date: *" at bounding box center [149, 174] width 59 height 4
click at [133, 178] on input "Inspection Completion Date: *" at bounding box center [148, 184] width 57 height 13
select select "8"
select select "2025"
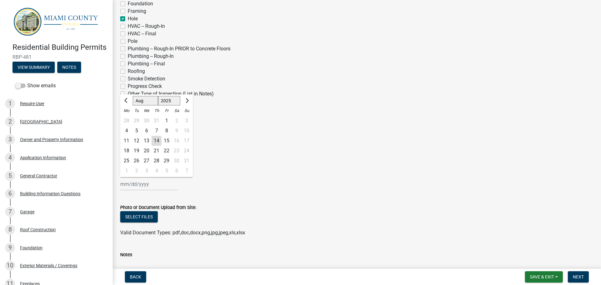
click at [139, 142] on div "12" at bounding box center [136, 141] width 10 height 10
type input "[DATE]"
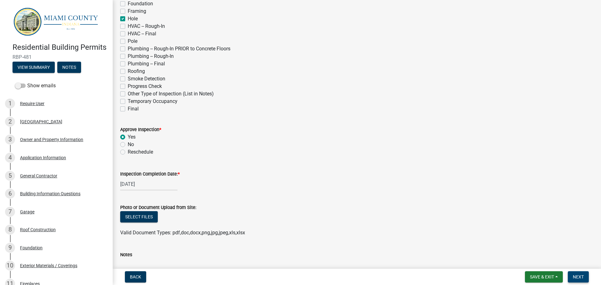
click at [581, 276] on span "Next" at bounding box center [578, 277] width 11 height 5
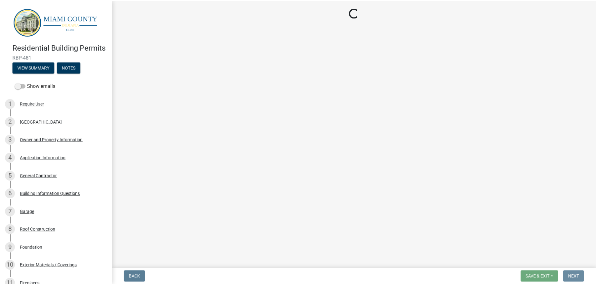
scroll to position [0, 0]
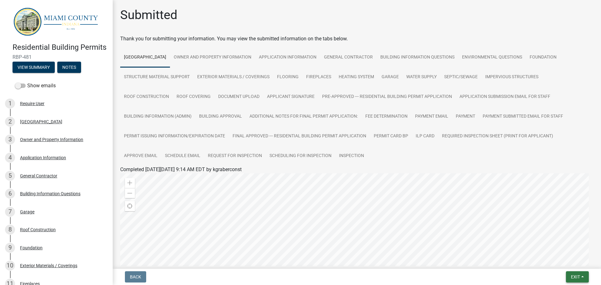
click at [574, 276] on span "Exit" at bounding box center [575, 277] width 9 height 5
click at [565, 257] on button "Save & Exit" at bounding box center [564, 260] width 50 height 15
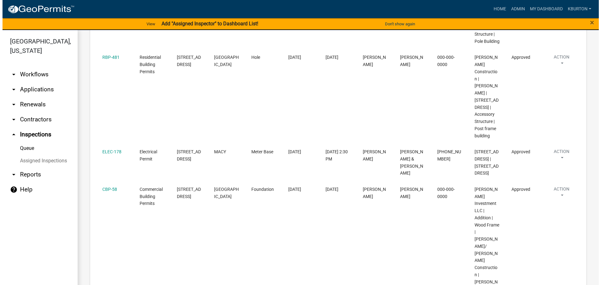
scroll to position [188, 0]
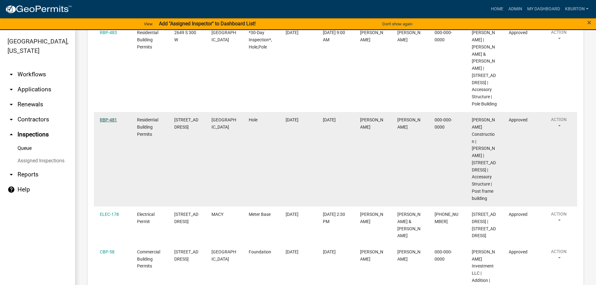
click at [111, 122] on link "RBP-481" at bounding box center [108, 119] width 17 height 5
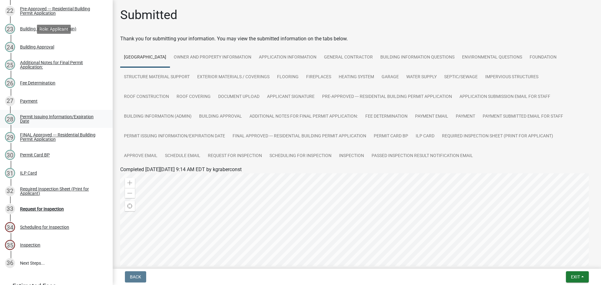
scroll to position [532, 0]
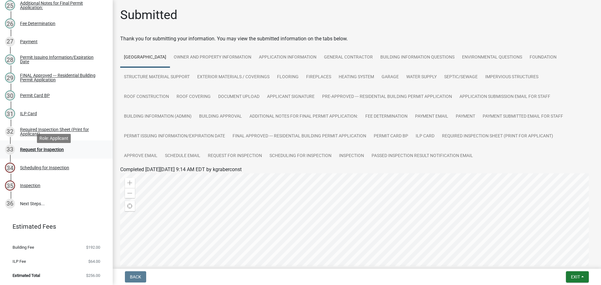
click at [48, 152] on div "Request for Inspection" at bounding box center [42, 149] width 44 height 4
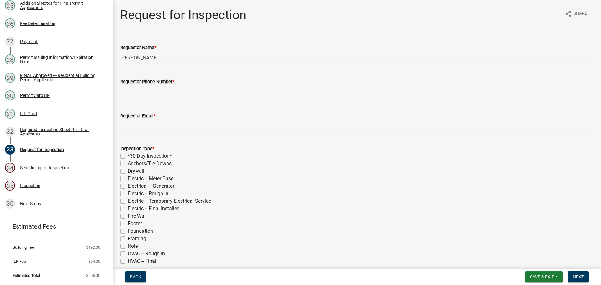
click at [172, 59] on input "[PERSON_NAME]" at bounding box center [356, 57] width 473 height 13
type input "K"
type input "[PERSON_NAME]"
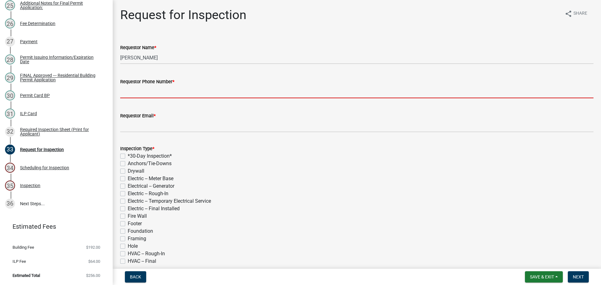
click at [224, 91] on input "Requestor Phone Number *" at bounding box center [356, 91] width 473 height 13
type input "000-000-0000"
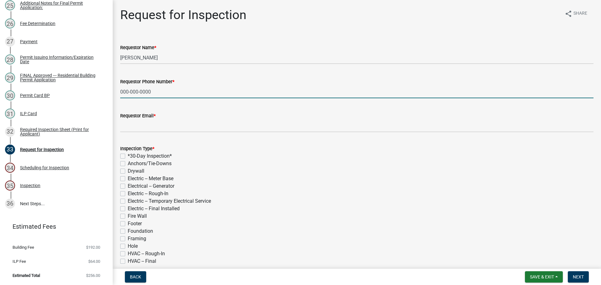
click at [178, 132] on wm-data-entity-input "Requestor Email *" at bounding box center [356, 120] width 473 height 34
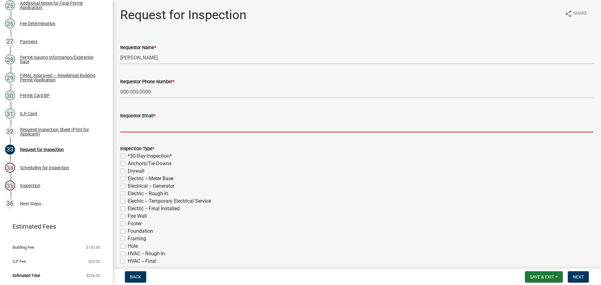
drag, startPoint x: 177, startPoint y: 126, endPoint x: 173, endPoint y: 124, distance: 4.3
click at [177, 126] on input "Requestor Email *" at bounding box center [356, 126] width 473 height 13
type input "[EMAIL_ADDRESS][DOMAIN_NAME]"
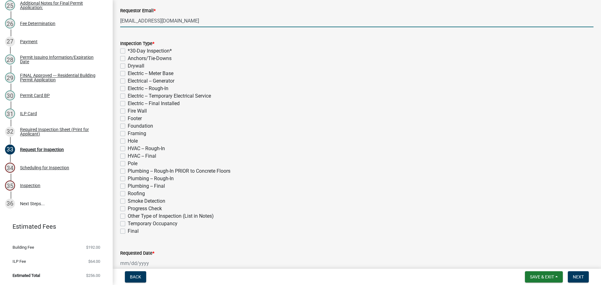
scroll to position [125, 0]
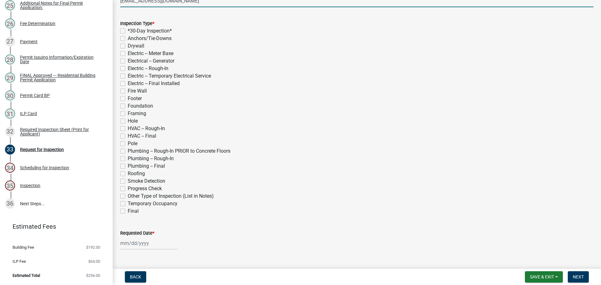
click at [128, 143] on label "Pole" at bounding box center [133, 144] width 10 height 8
click at [128, 143] on input "Pole" at bounding box center [130, 142] width 4 height 4
checkbox input "true"
checkbox input "false"
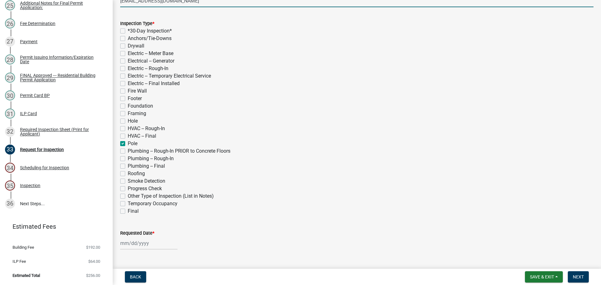
checkbox input "false"
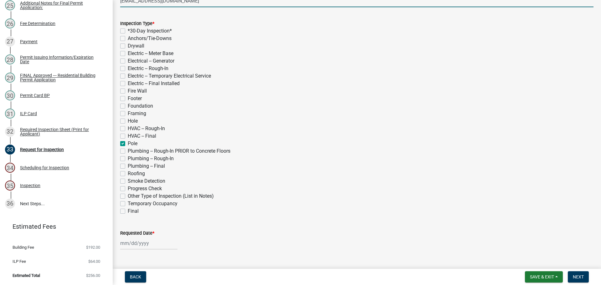
checkbox input "false"
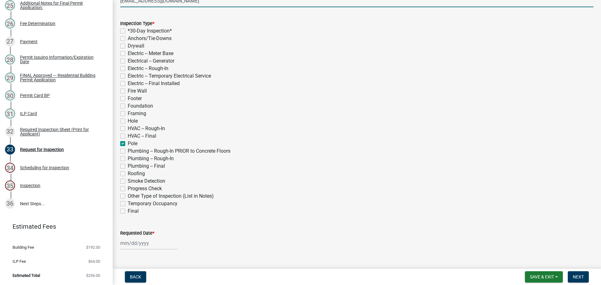
checkbox input "false"
checkbox input "true"
checkbox input "false"
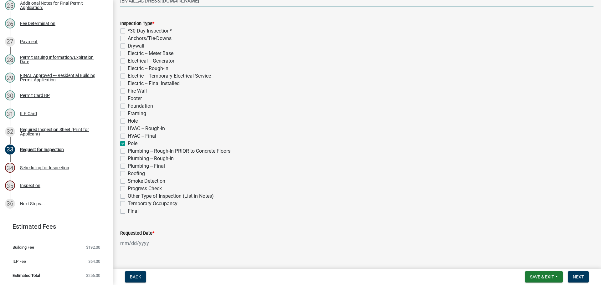
checkbox input "false"
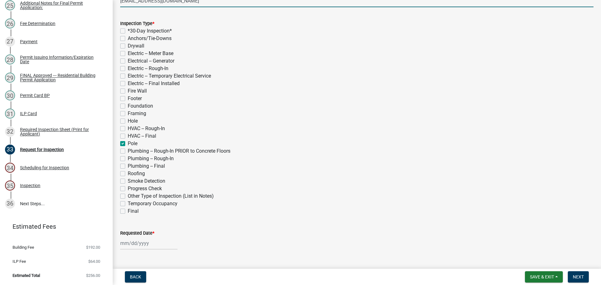
checkbox input "false"
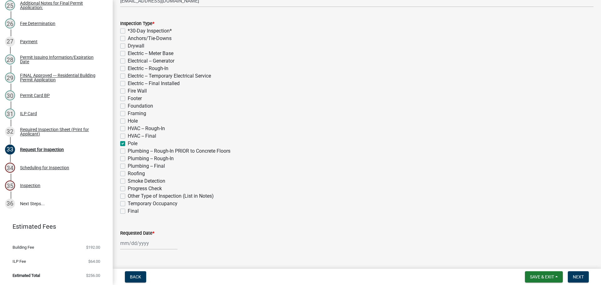
click at [128, 114] on label "Framing" at bounding box center [137, 114] width 18 height 8
click at [128, 114] on input "Framing" at bounding box center [130, 112] width 4 height 4
checkbox input "true"
checkbox input "false"
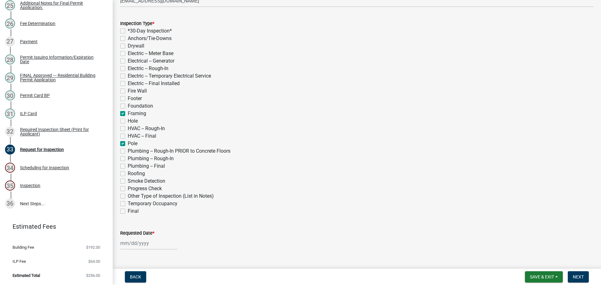
checkbox input "false"
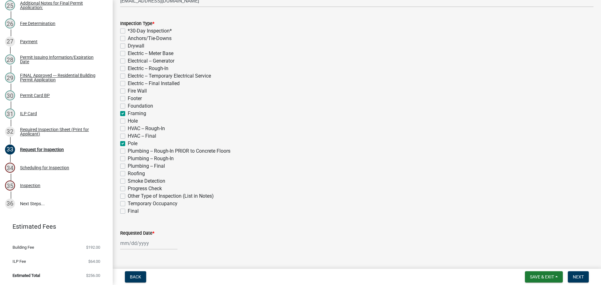
checkbox input "false"
checkbox input "true"
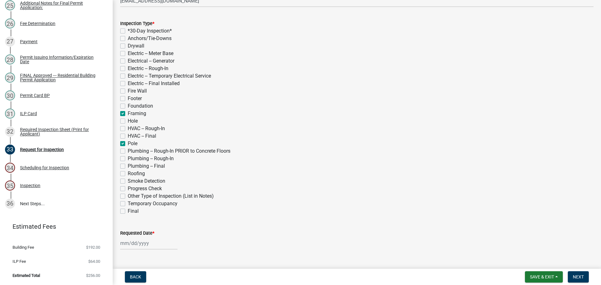
checkbox input "false"
checkbox input "true"
checkbox input "false"
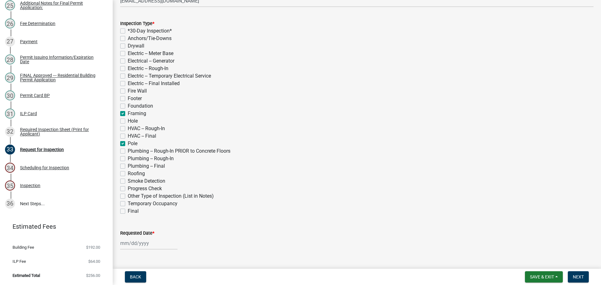
checkbox input "false"
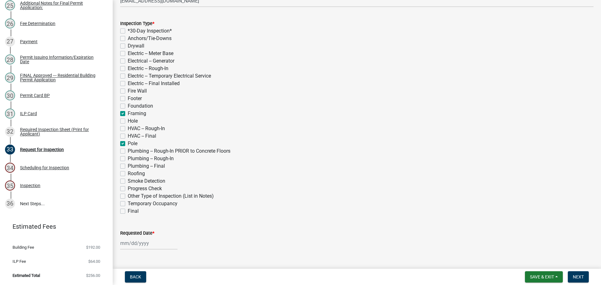
checkbox input "false"
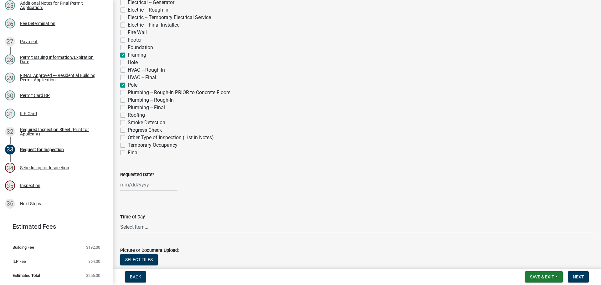
scroll to position [219, 0]
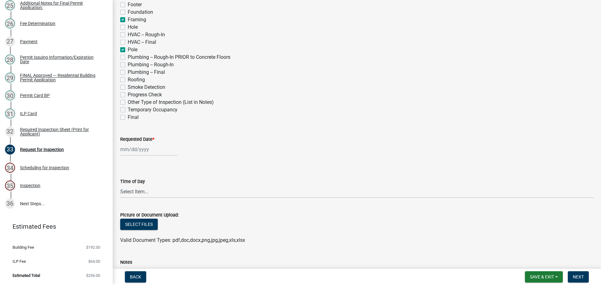
click at [142, 138] on label "Requested Date *" at bounding box center [137, 139] width 34 height 4
click at [142, 143] on input "Requested Date *" at bounding box center [148, 149] width 57 height 13
select select "8"
select select "2025"
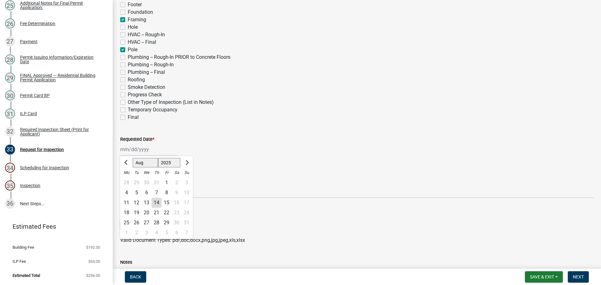
click at [146, 212] on div "20" at bounding box center [147, 213] width 10 height 10
type input "[DATE]"
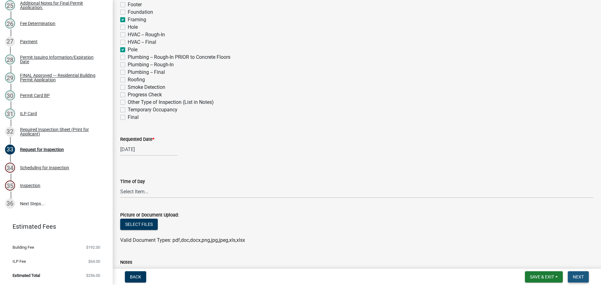
click at [583, 279] on span "Next" at bounding box center [578, 277] width 11 height 5
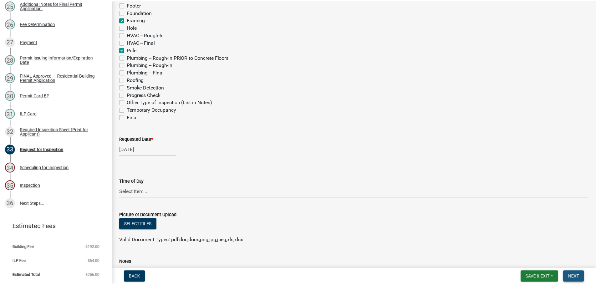
scroll to position [0, 0]
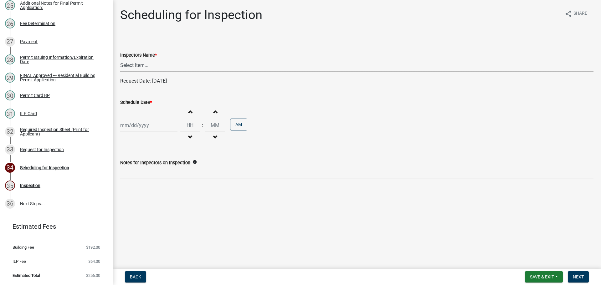
click at [127, 61] on select "Select Item... bmthomas ([PERSON_NAME]) croser ([PERSON_NAME]) [PERSON_NAME] ([…" at bounding box center [356, 65] width 473 height 13
select select "25b75ae6-03c7-4280-9b34-fcf63005d5e5"
click at [120, 59] on select "Select Item... bmthomas ([PERSON_NAME]) croser ([PERSON_NAME]) [PERSON_NAME] ([…" at bounding box center [356, 65] width 473 height 13
click at [138, 101] on label "Schedule Date *" at bounding box center [136, 102] width 32 height 4
click at [138, 119] on input "Schedule Date *" at bounding box center [148, 125] width 57 height 13
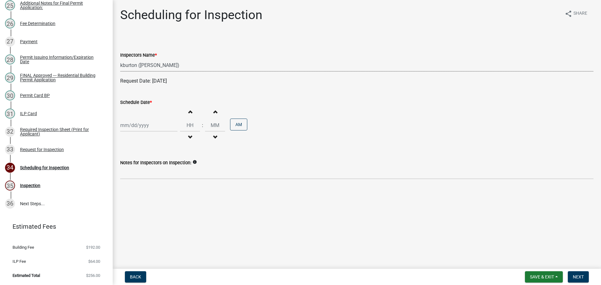
select select "8"
select select "2025"
click at [147, 189] on div "20" at bounding box center [147, 189] width 10 height 10
type input "[DATE]"
click at [579, 277] on span "Next" at bounding box center [578, 277] width 11 height 5
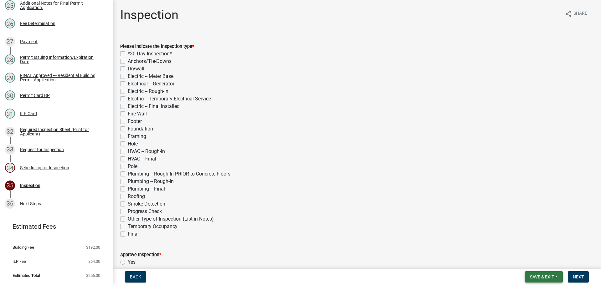
click at [546, 277] on span "Save & Exit" at bounding box center [542, 277] width 24 height 5
click at [539, 262] on button "Save & Exit" at bounding box center [538, 260] width 50 height 15
